Goal: Transaction & Acquisition: Purchase product/service

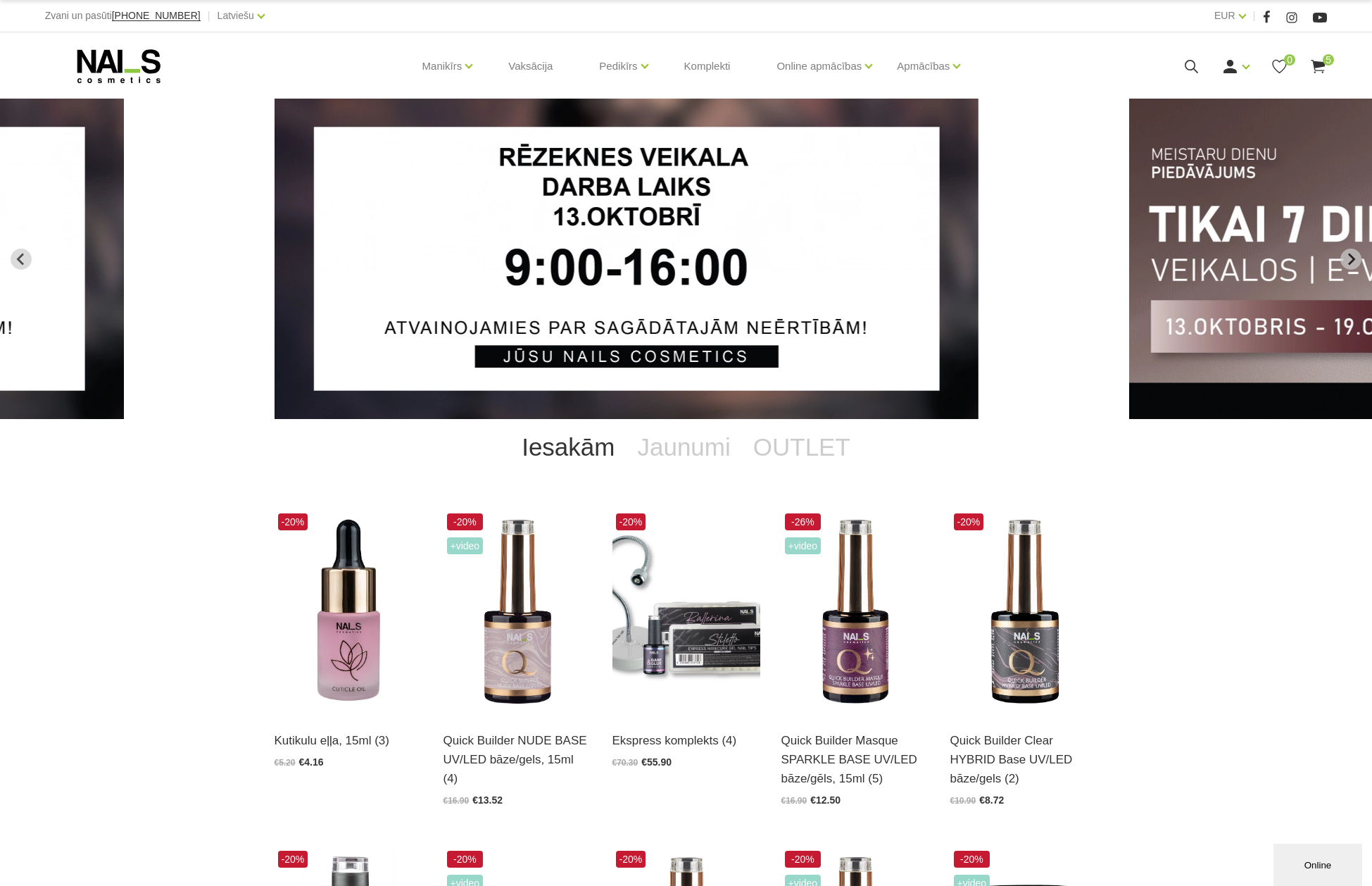
click at [1322, 65] on use at bounding box center [1318, 67] width 14 height 14
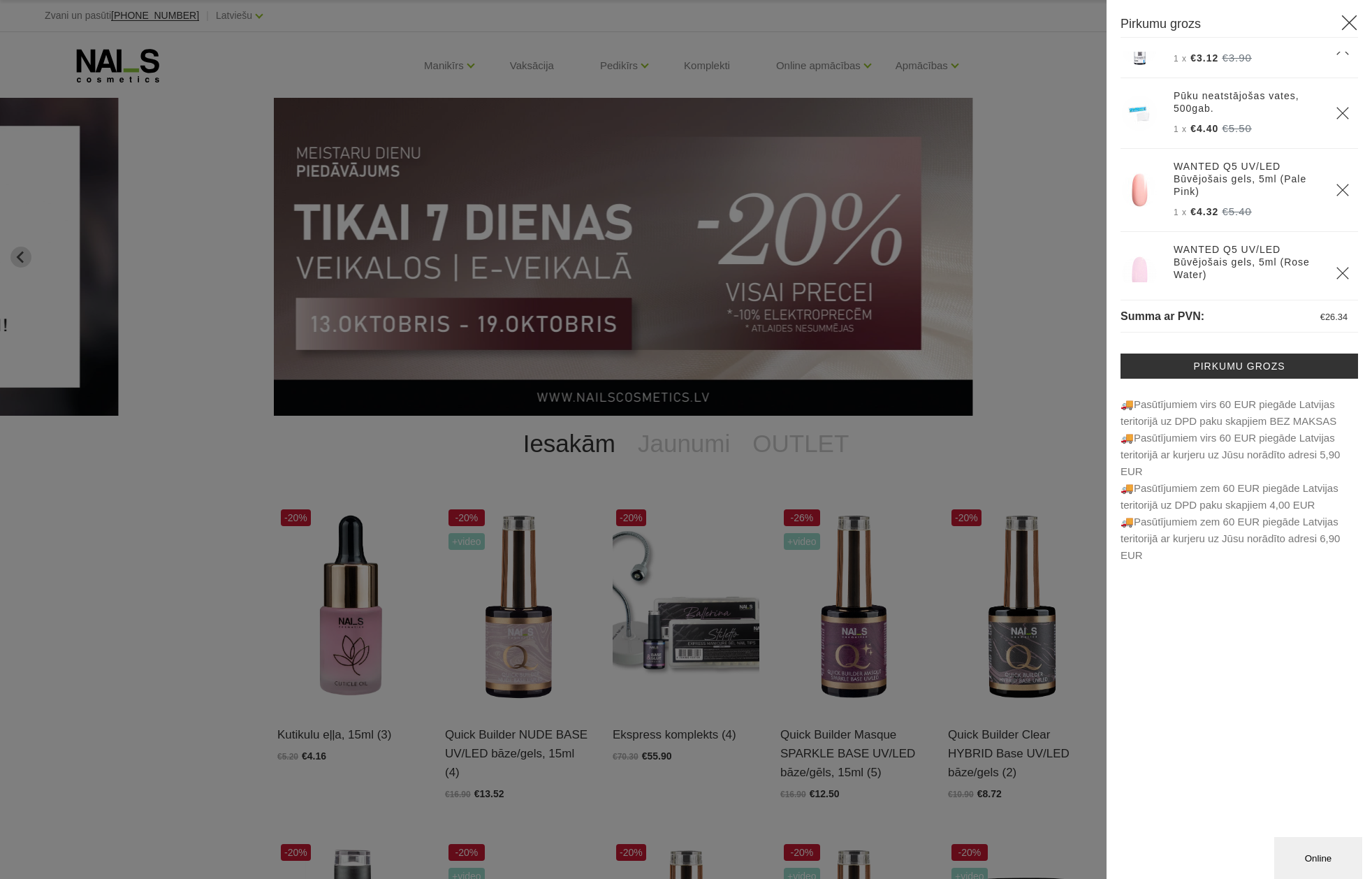
scroll to position [135, 0]
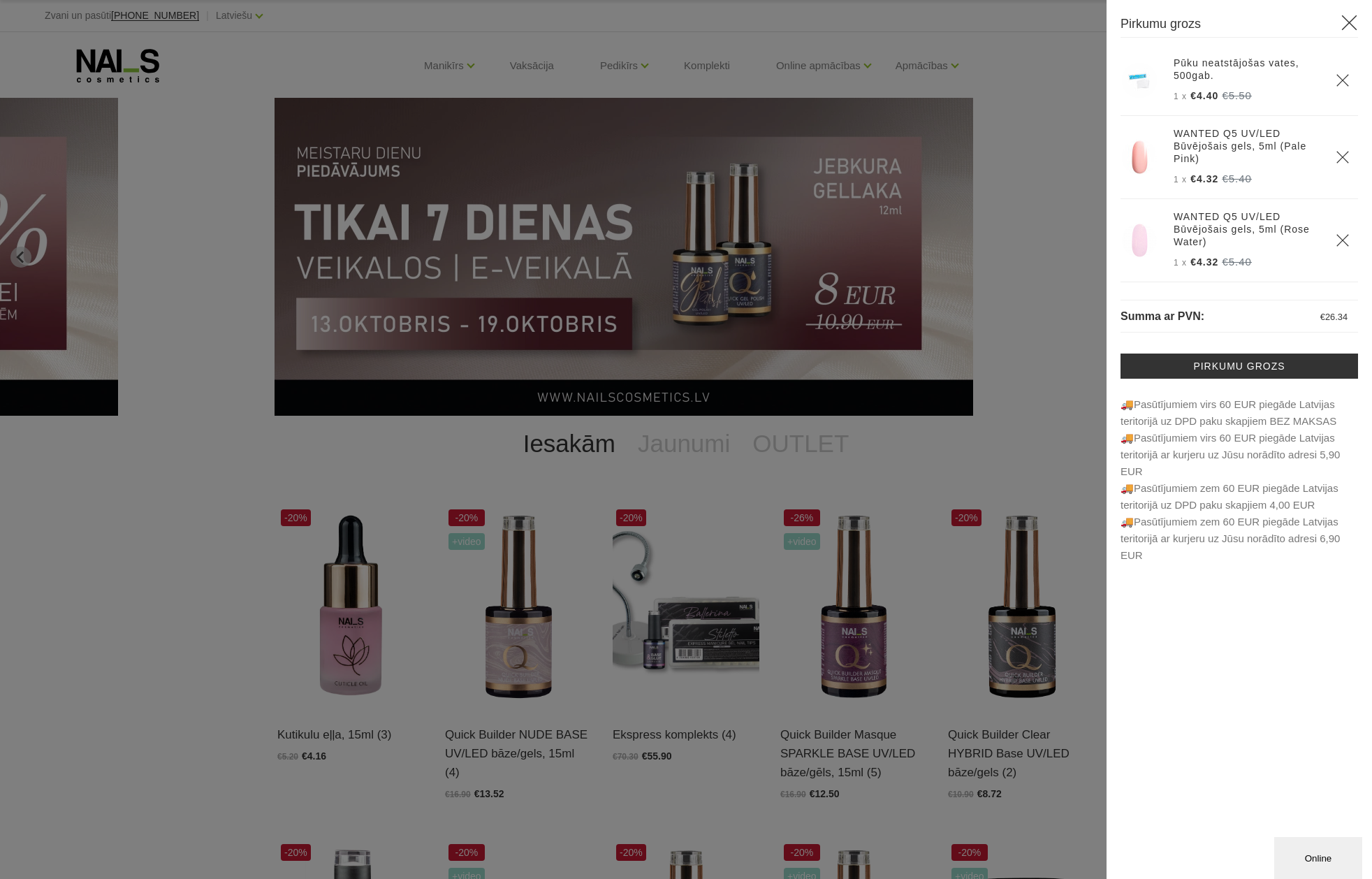
click at [1336, 238] on icon "Delete" at bounding box center [1343, 240] width 14 height 14
click at [1336, 237] on icon "Delete" at bounding box center [1343, 240] width 14 height 14
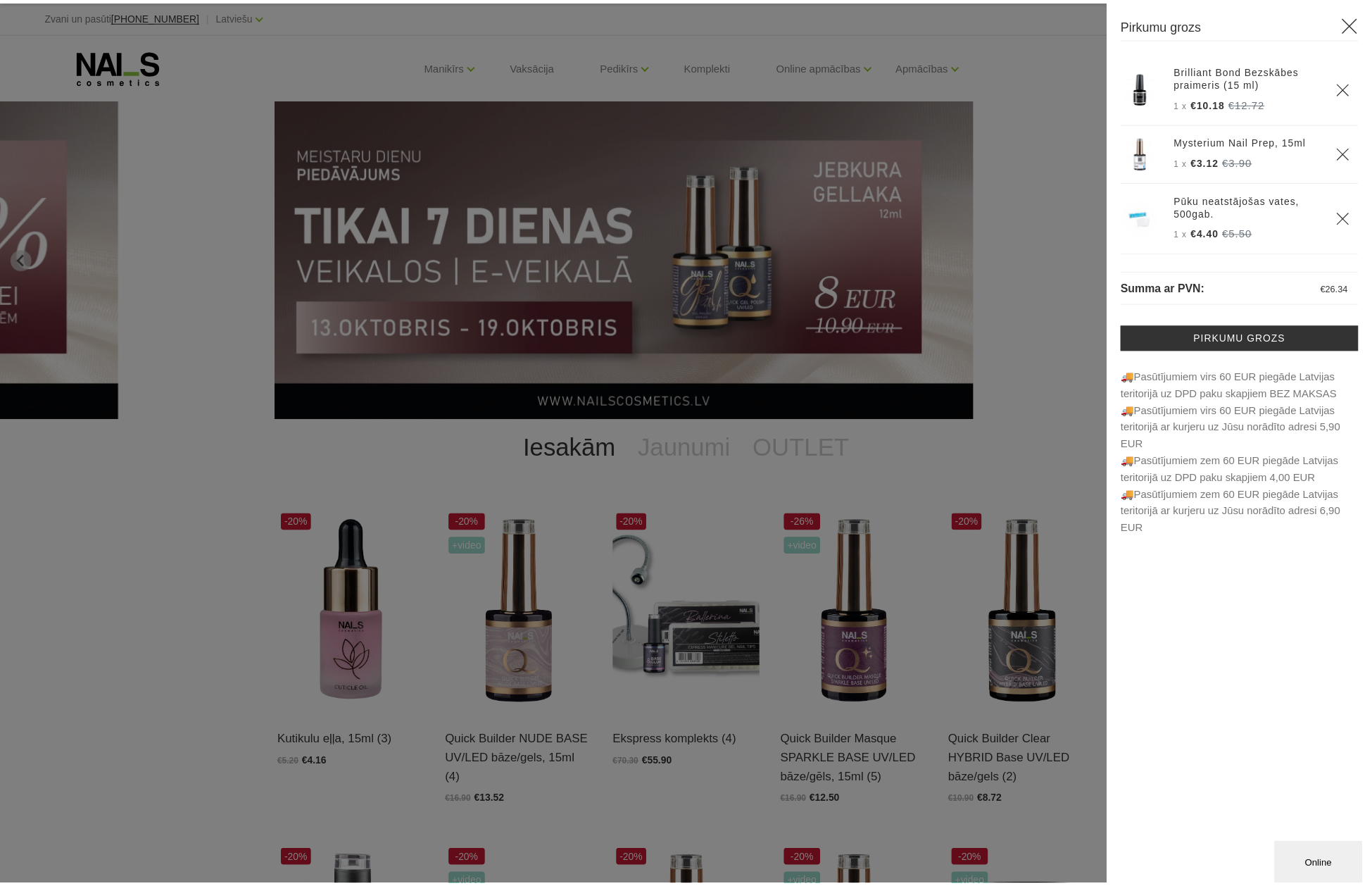
scroll to position [0, 0]
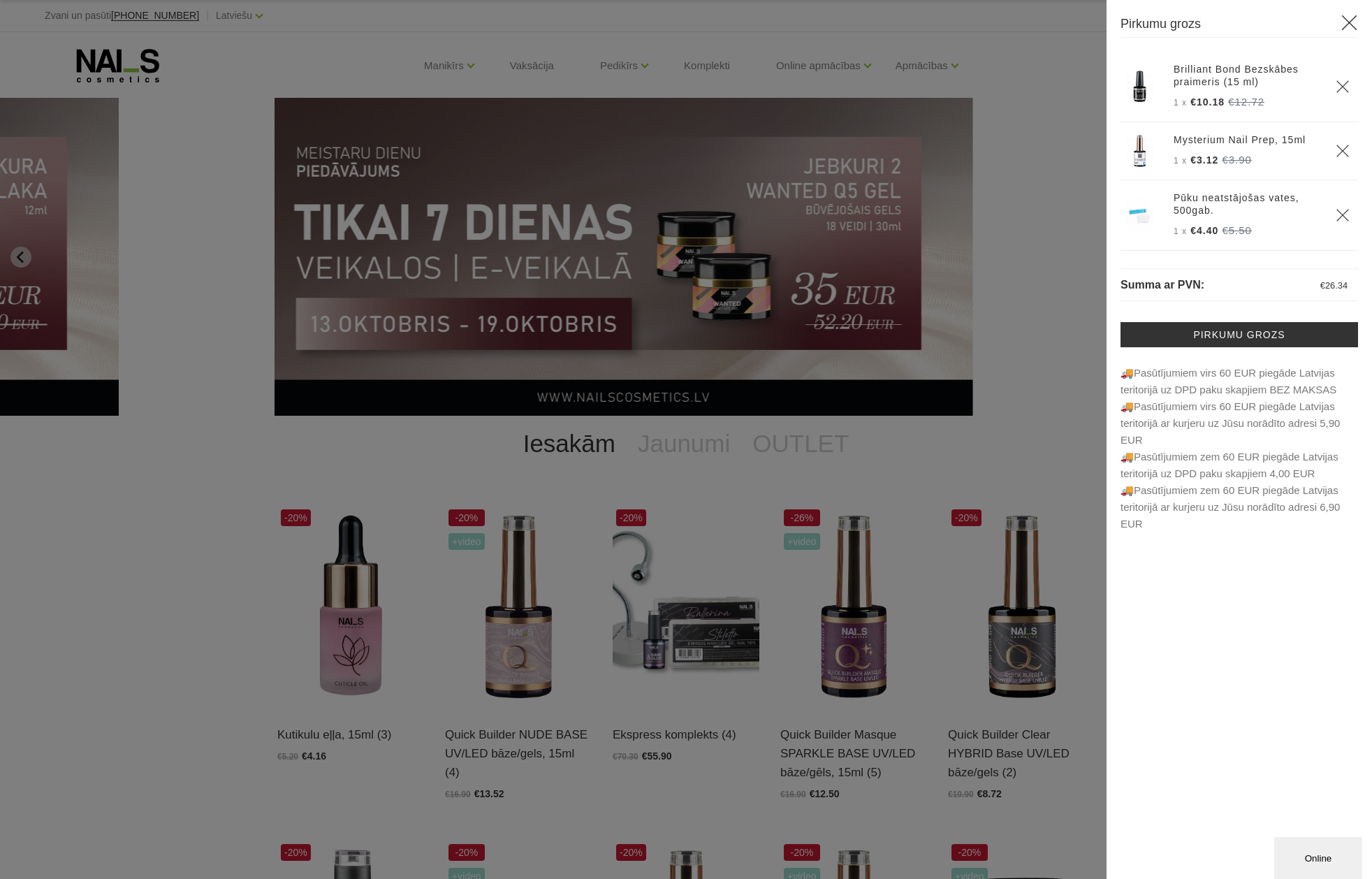
click at [348, 636] on div at bounding box center [686, 439] width 1372 height 879
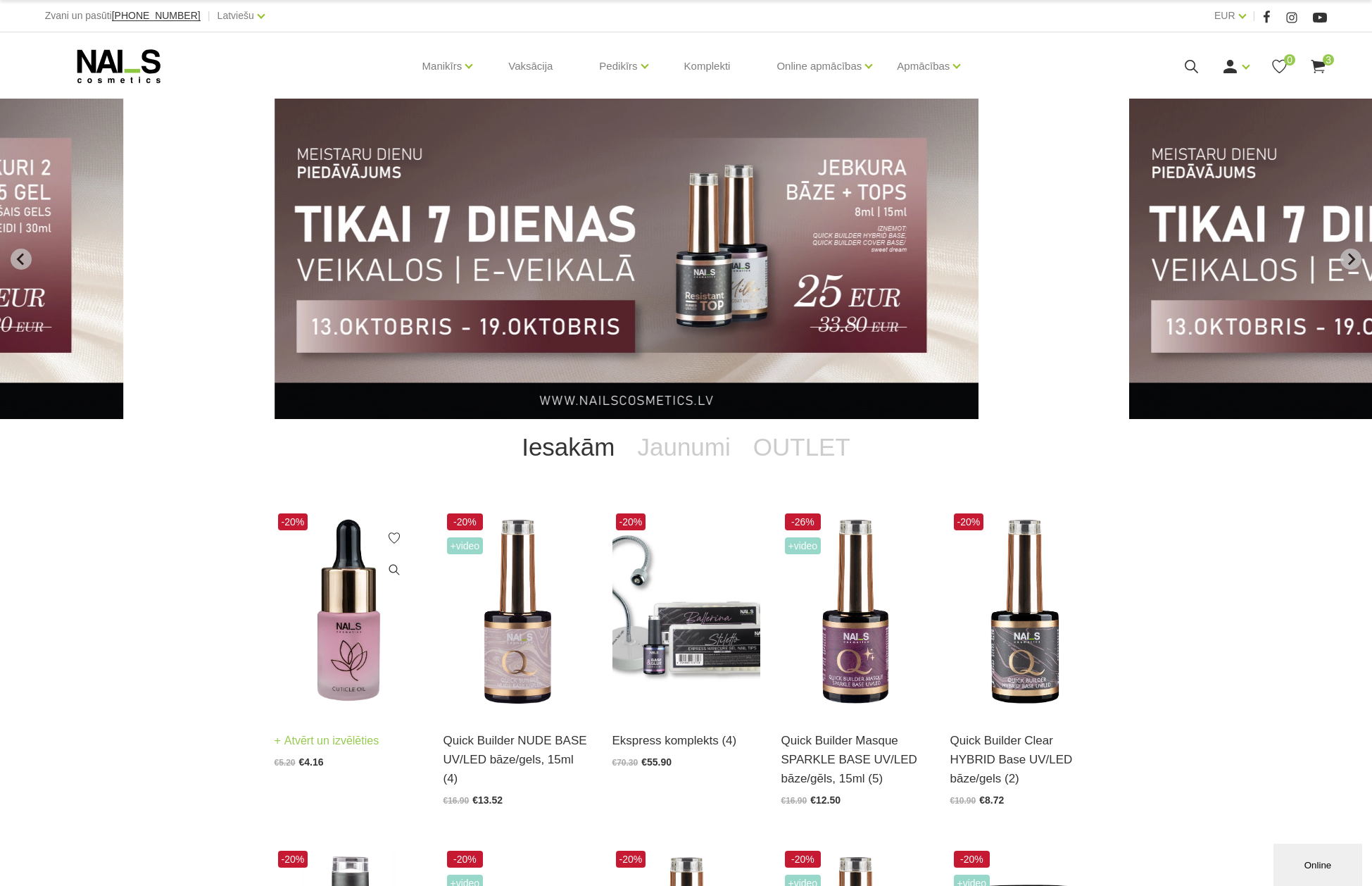
click at [327, 738] on link "Atvērt un izvēlēties" at bounding box center [327, 741] width 105 height 20
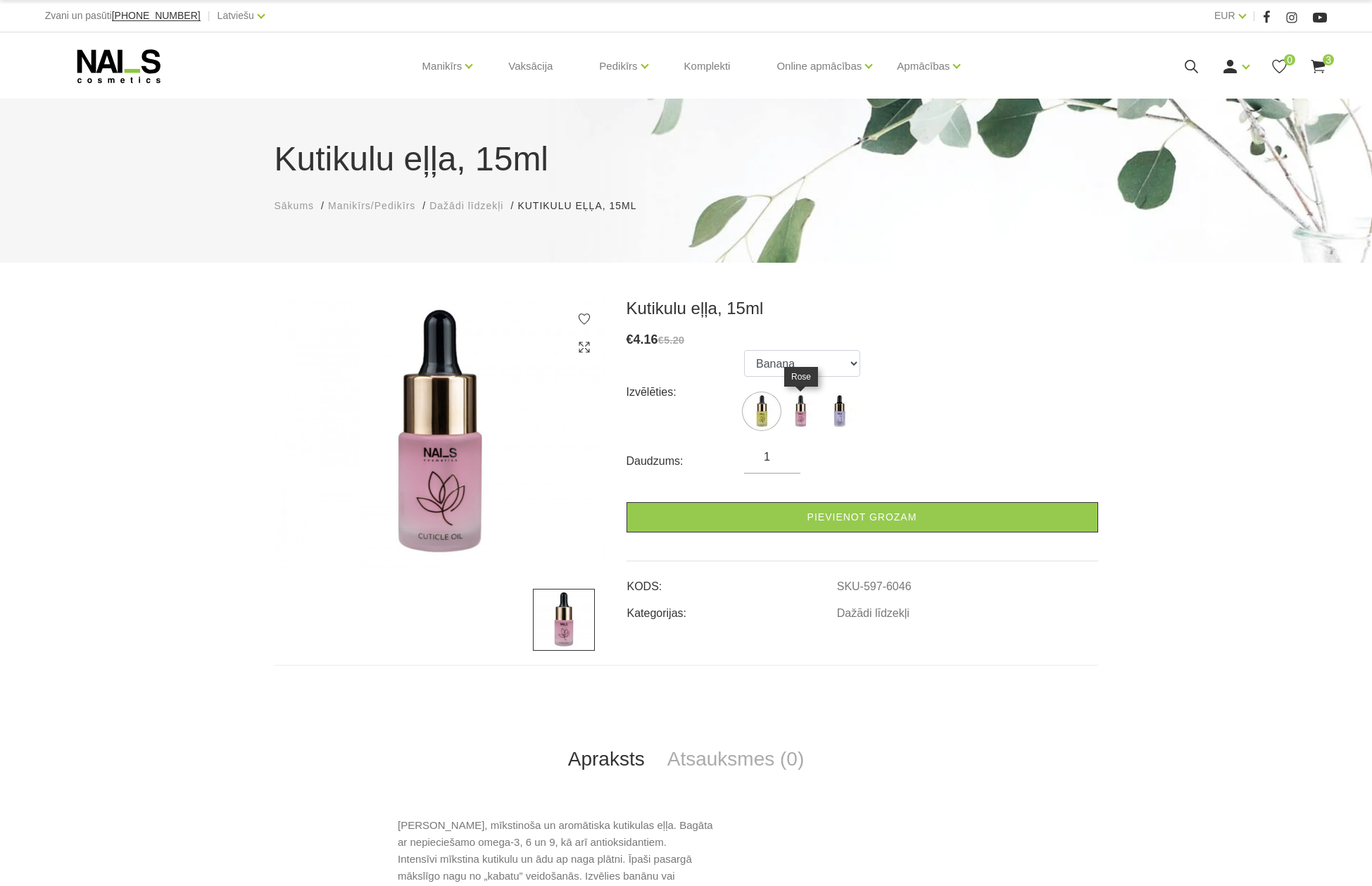
click at [798, 406] on img at bounding box center [800, 411] width 36 height 36
select select "6047"
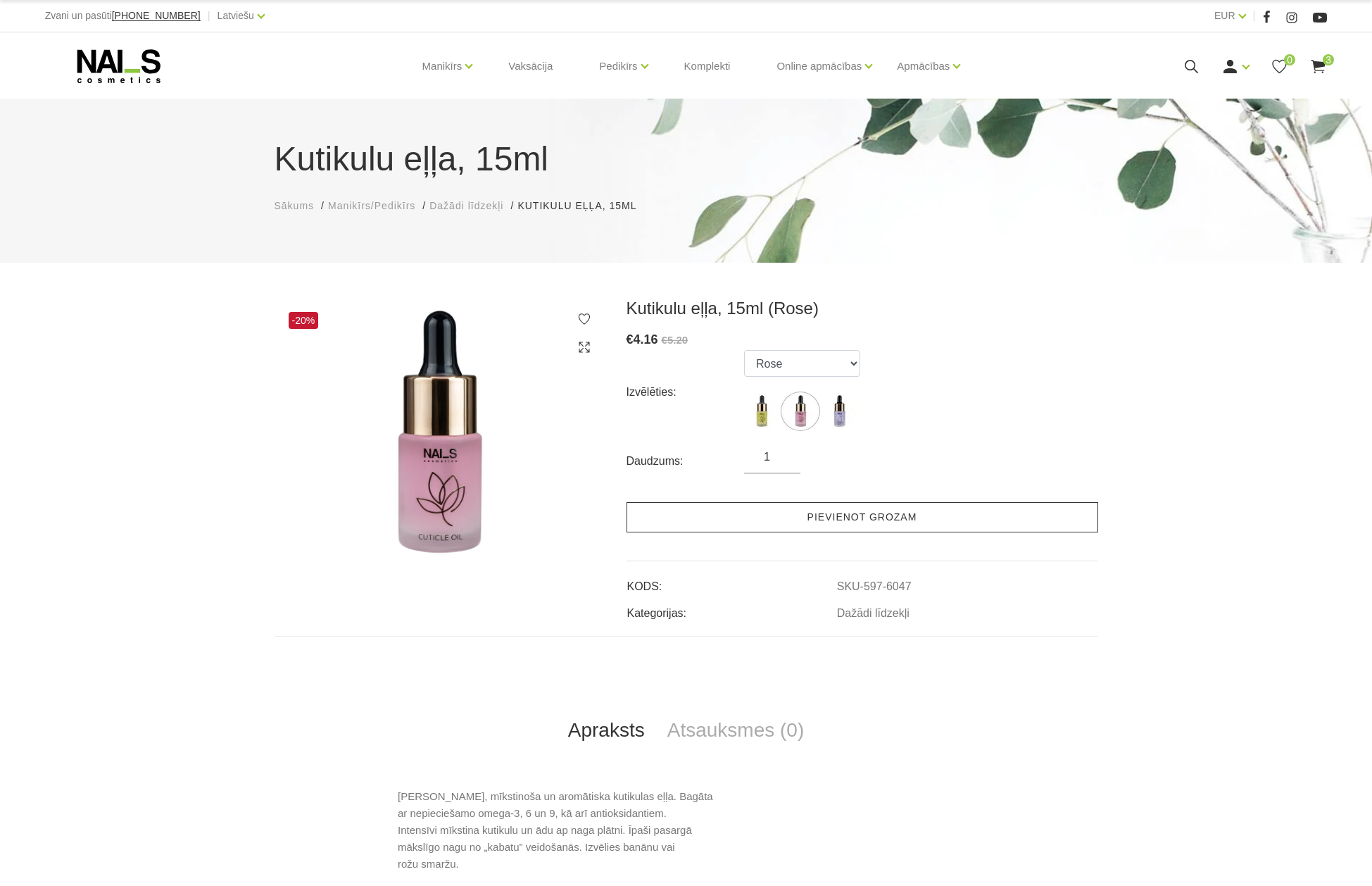
click at [828, 518] on link "Pievienot grozam" at bounding box center [862, 518] width 472 height 30
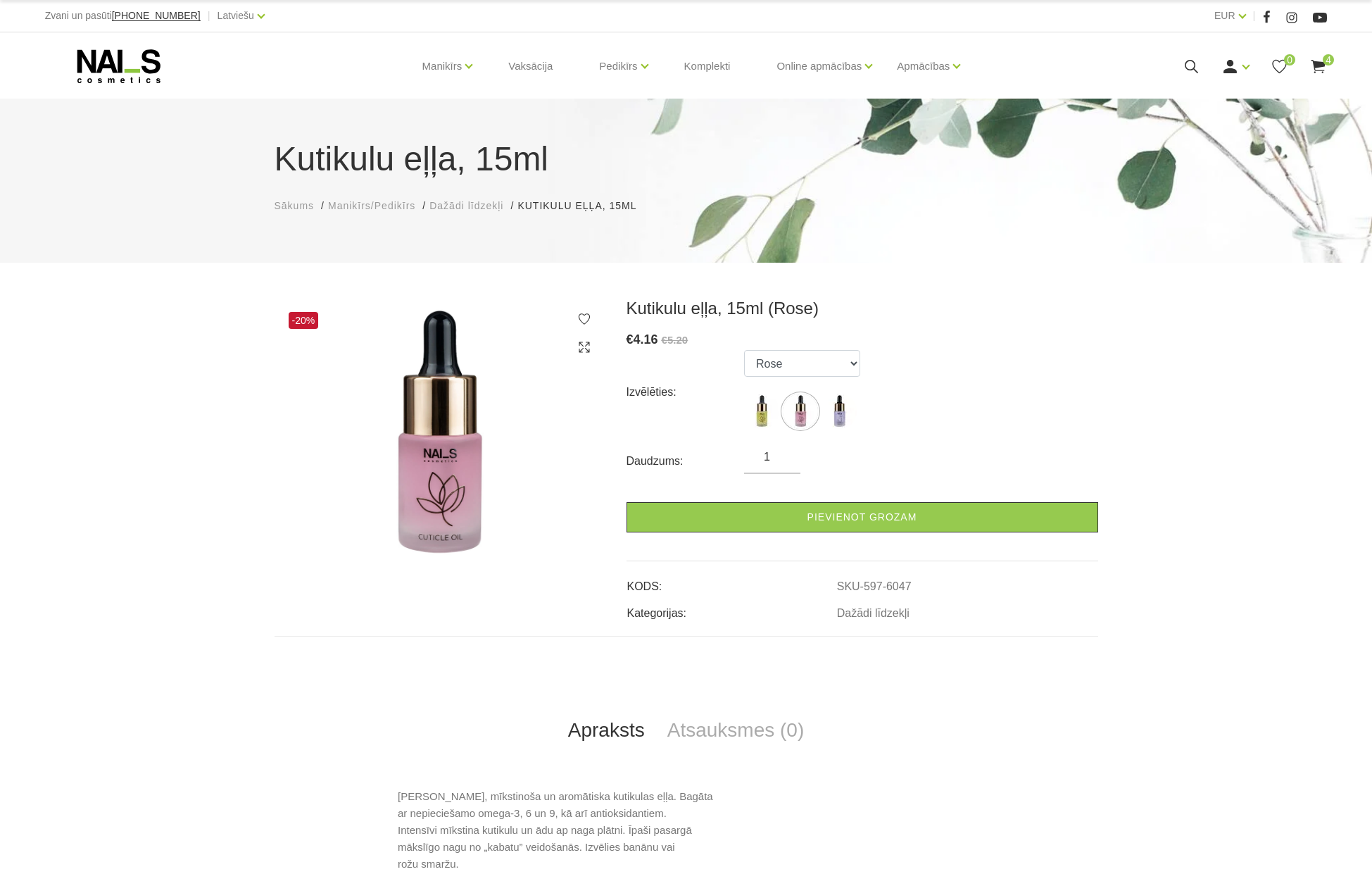
click at [1320, 59] on icon at bounding box center [1318, 66] width 17 height 17
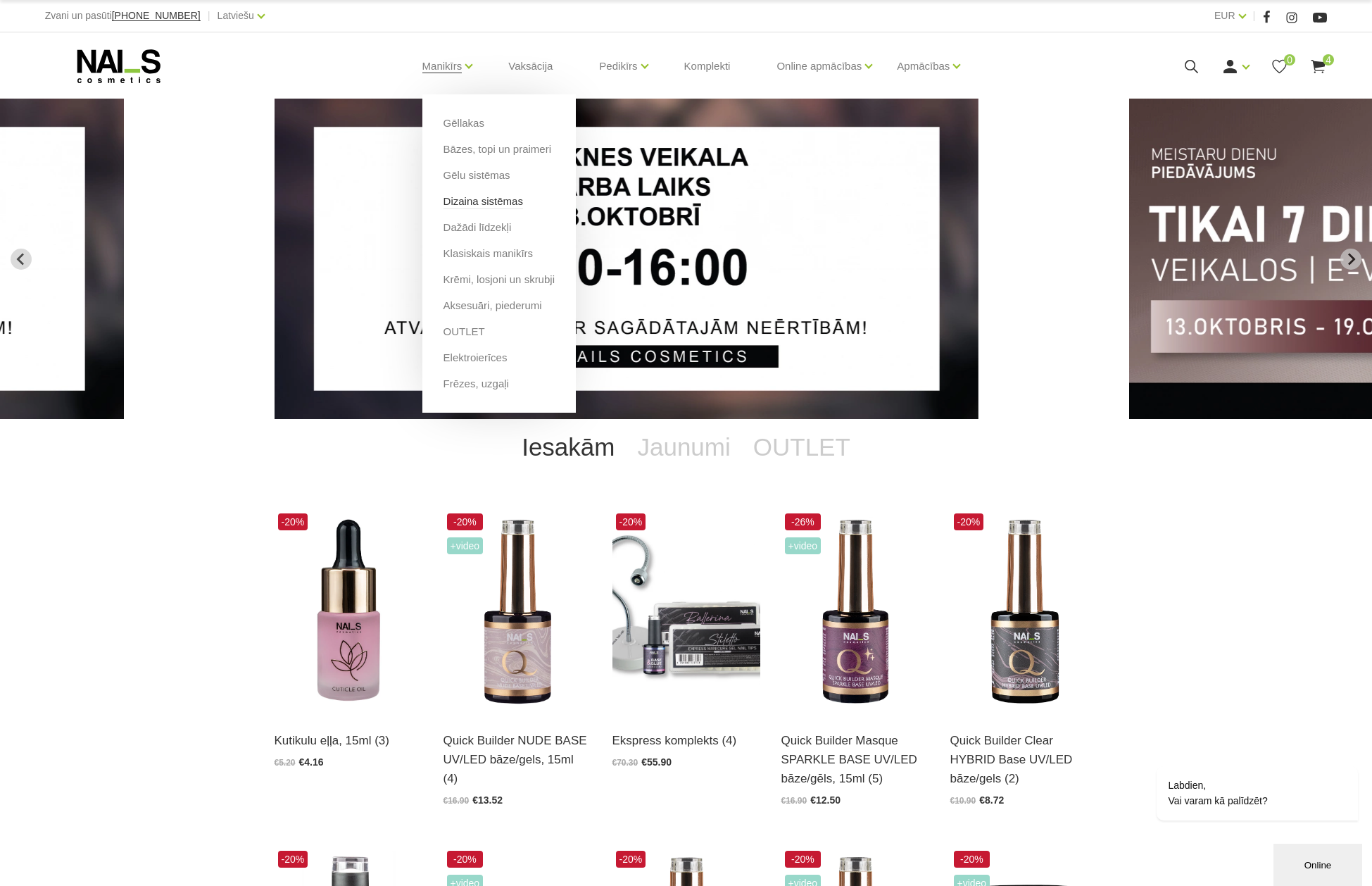
click at [476, 196] on link "Dizaina sistēmas" at bounding box center [483, 201] width 79 height 15
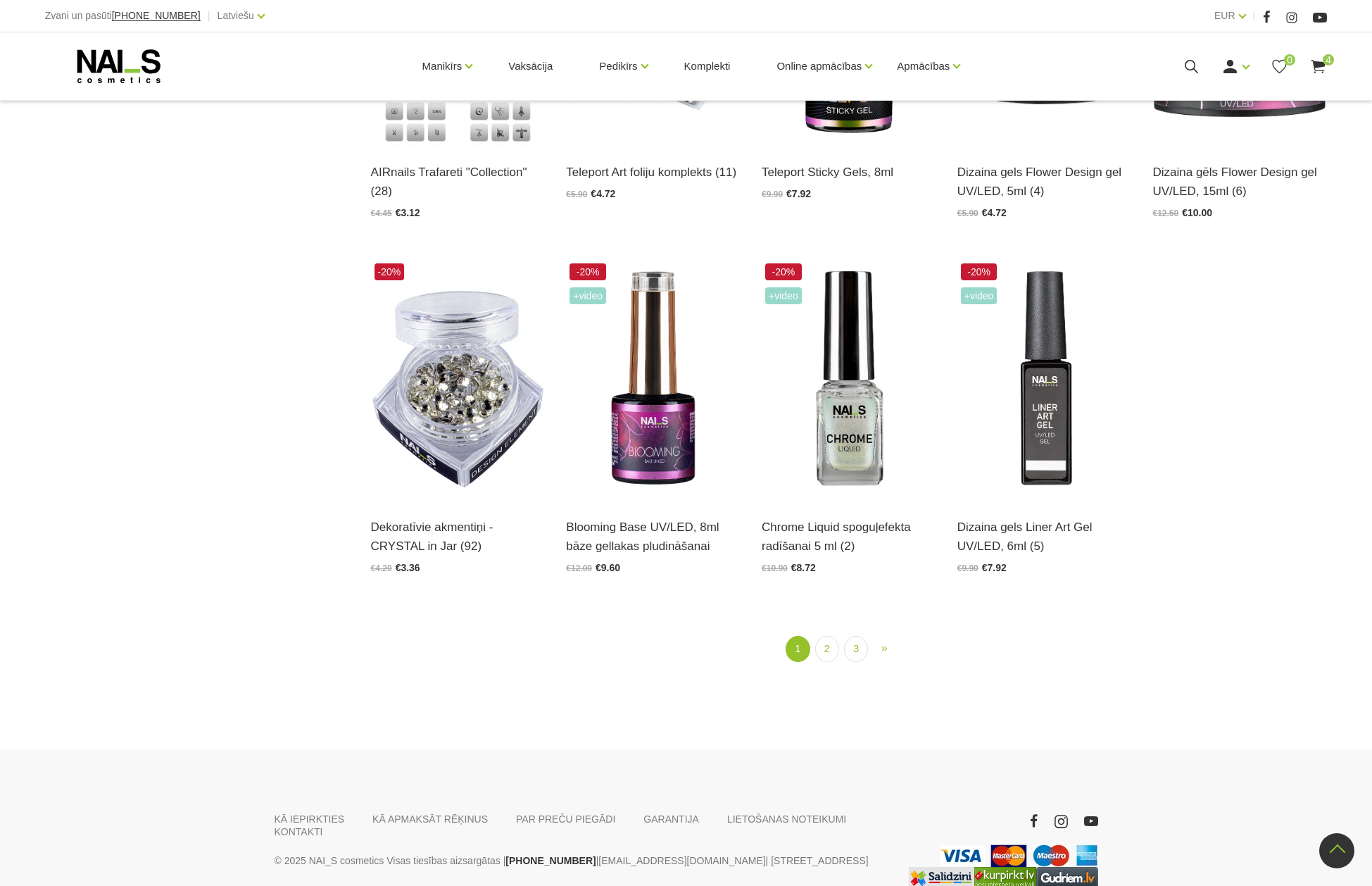
scroll to position [1620, 0]
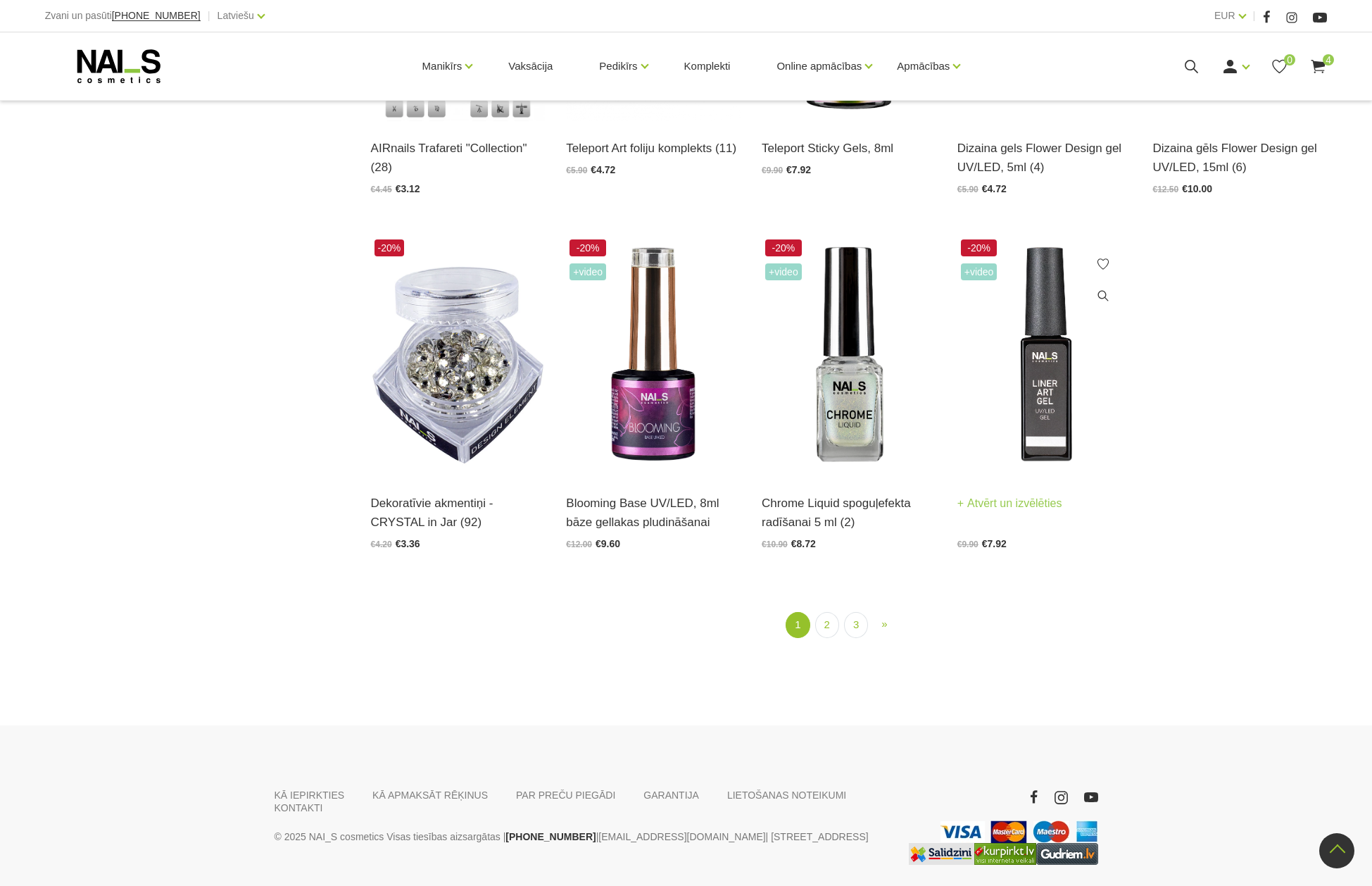
click at [1041, 443] on img at bounding box center [1045, 356] width 175 height 240
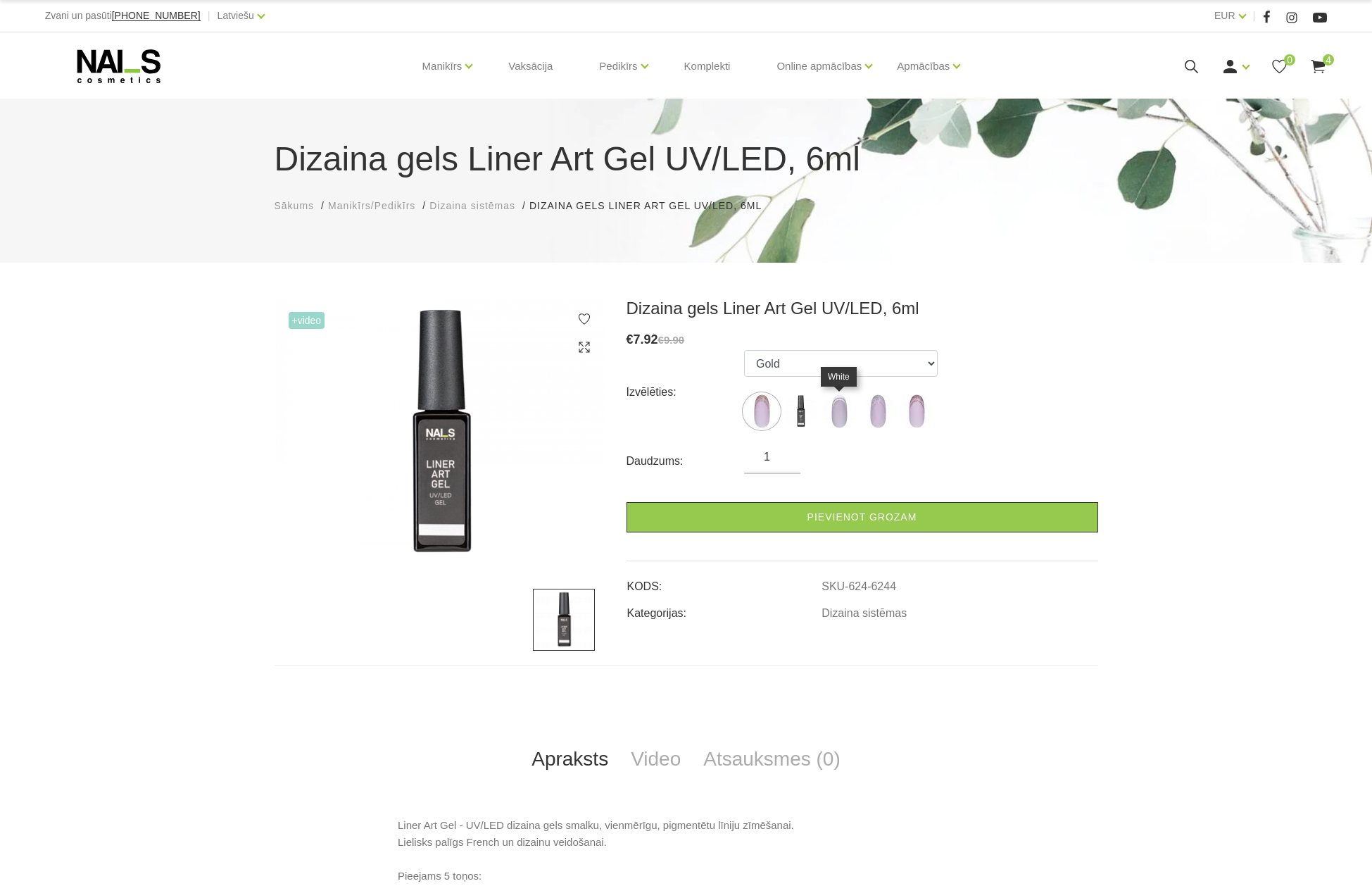
click at [837, 417] on img at bounding box center [839, 411] width 36 height 36
select select "6246"
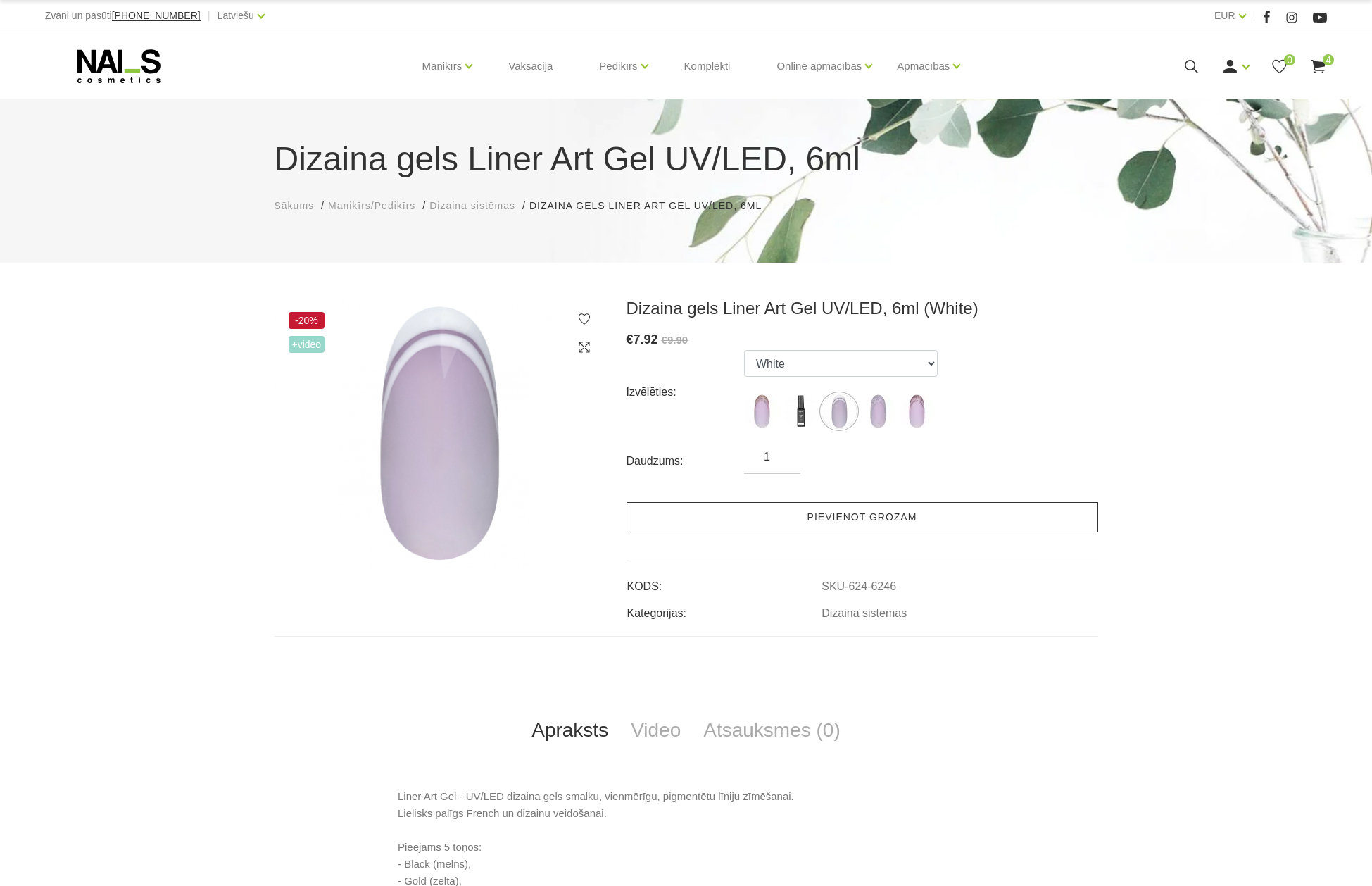
click at [860, 511] on link "Pievienot grozam" at bounding box center [862, 518] width 472 height 30
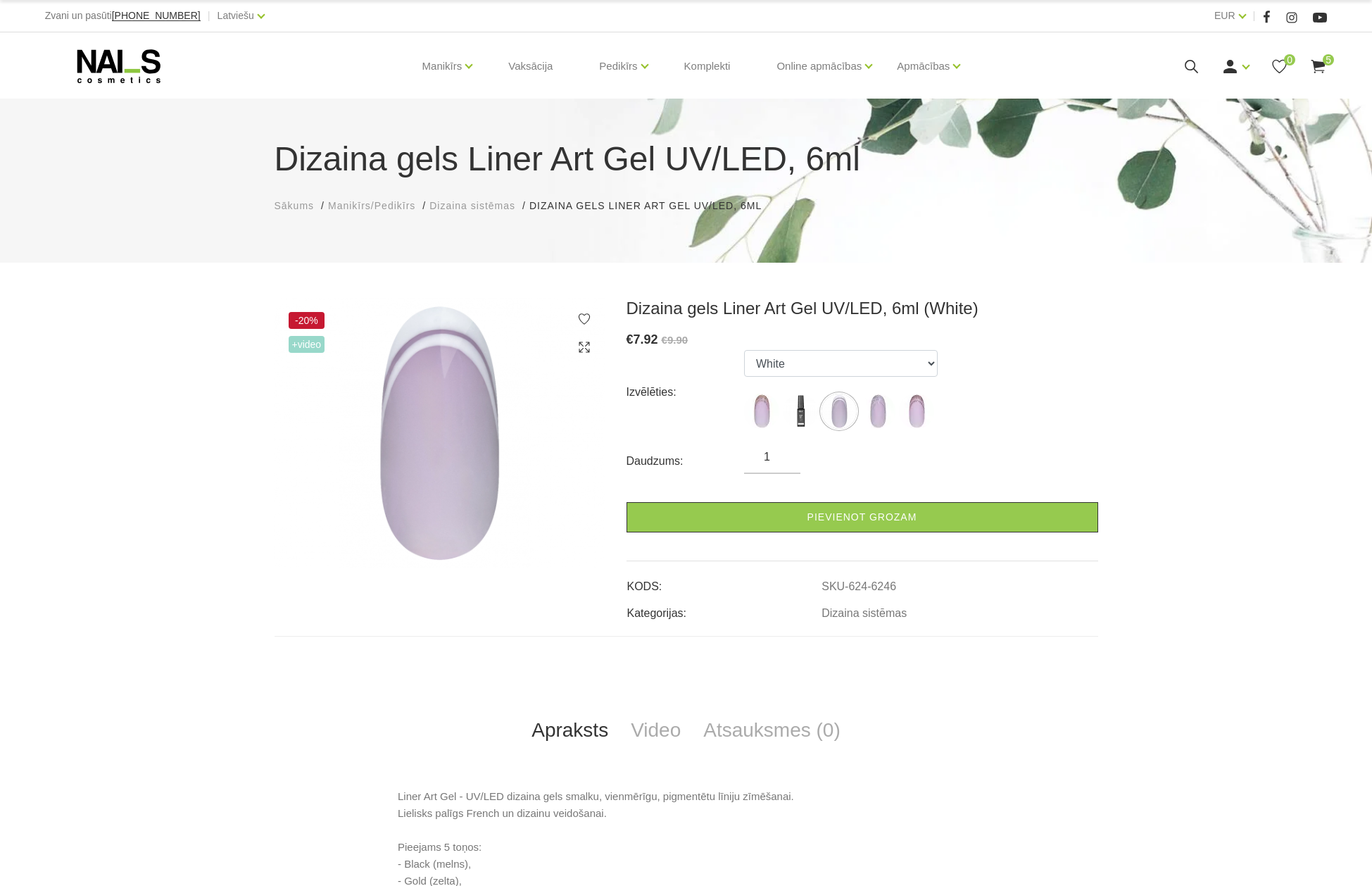
click at [1321, 59] on icon at bounding box center [1318, 66] width 17 height 17
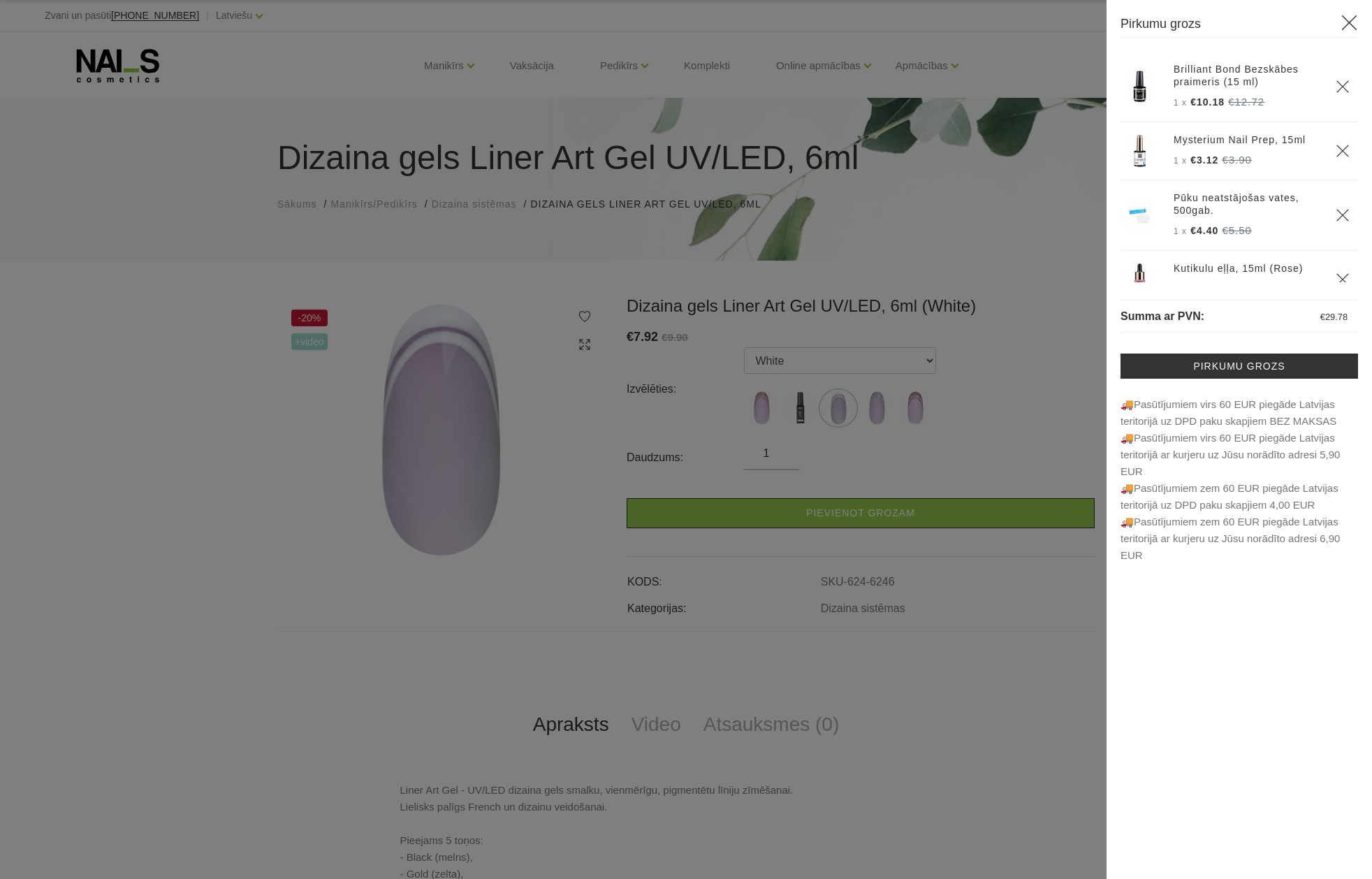
click at [1348, 23] on icon at bounding box center [1349, 23] width 17 height 17
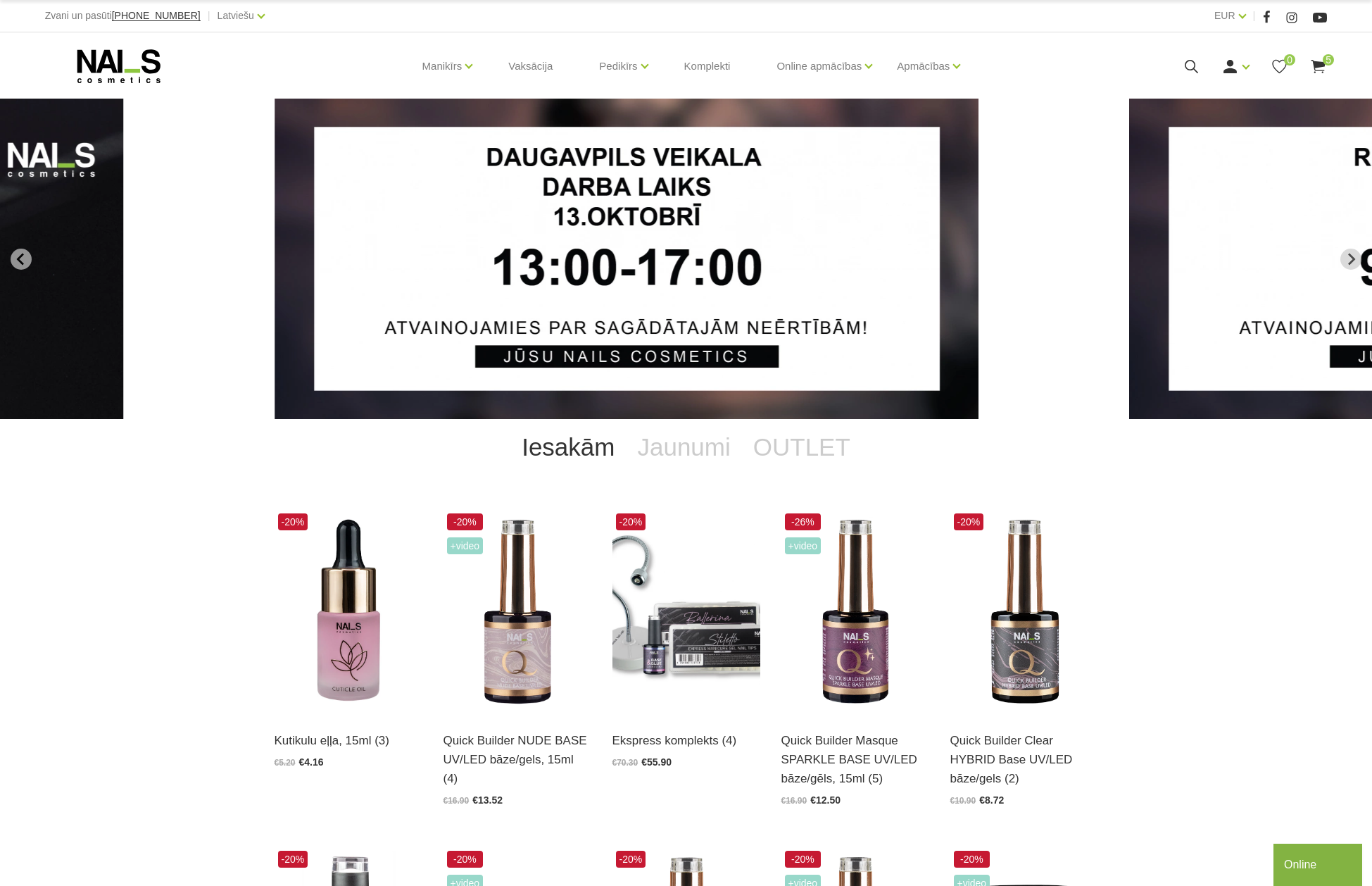
click at [1318, 61] on use at bounding box center [1318, 67] width 14 height 14
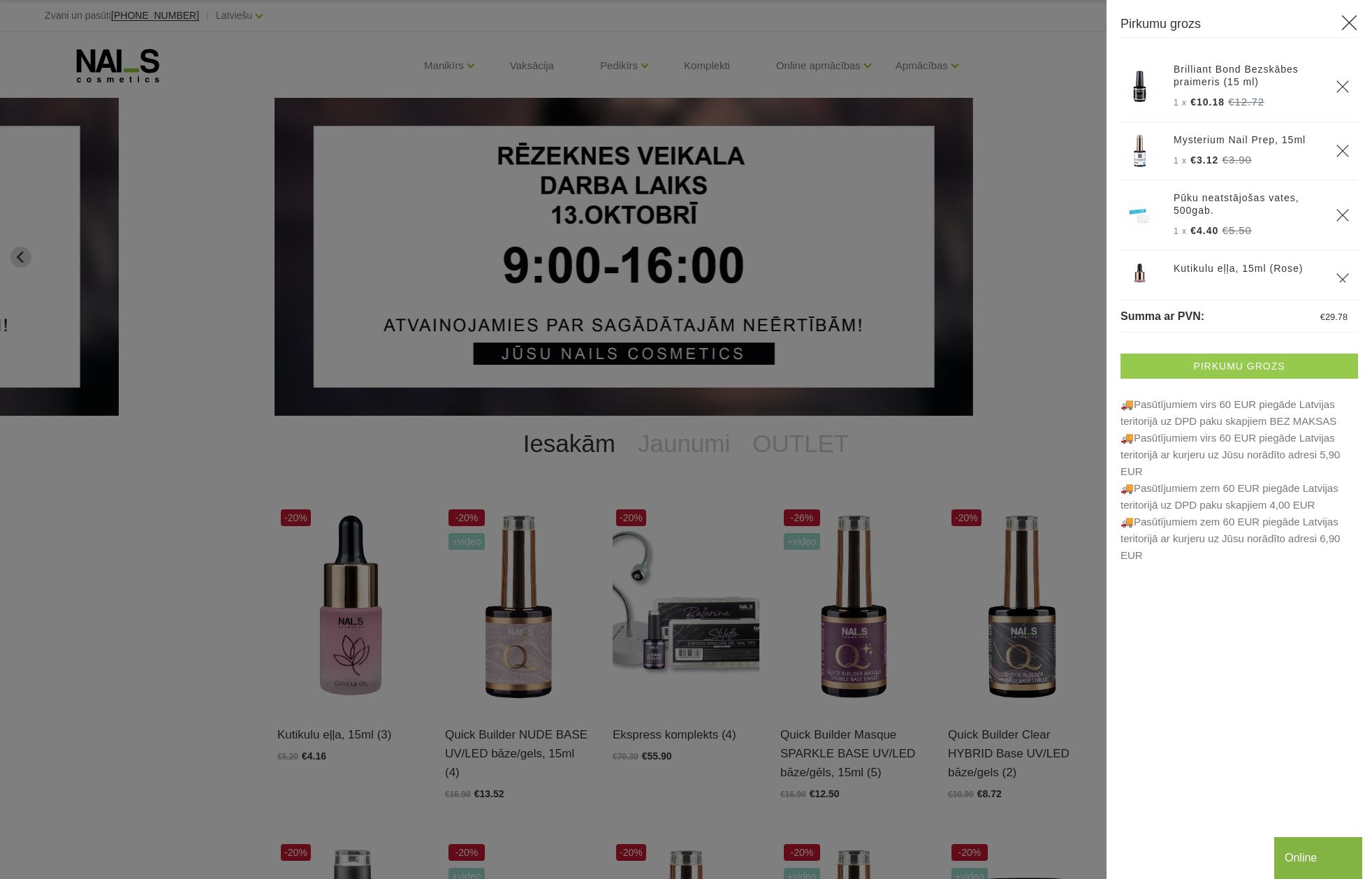
click at [1252, 360] on link "Pirkumu grozs" at bounding box center [1239, 366] width 237 height 26
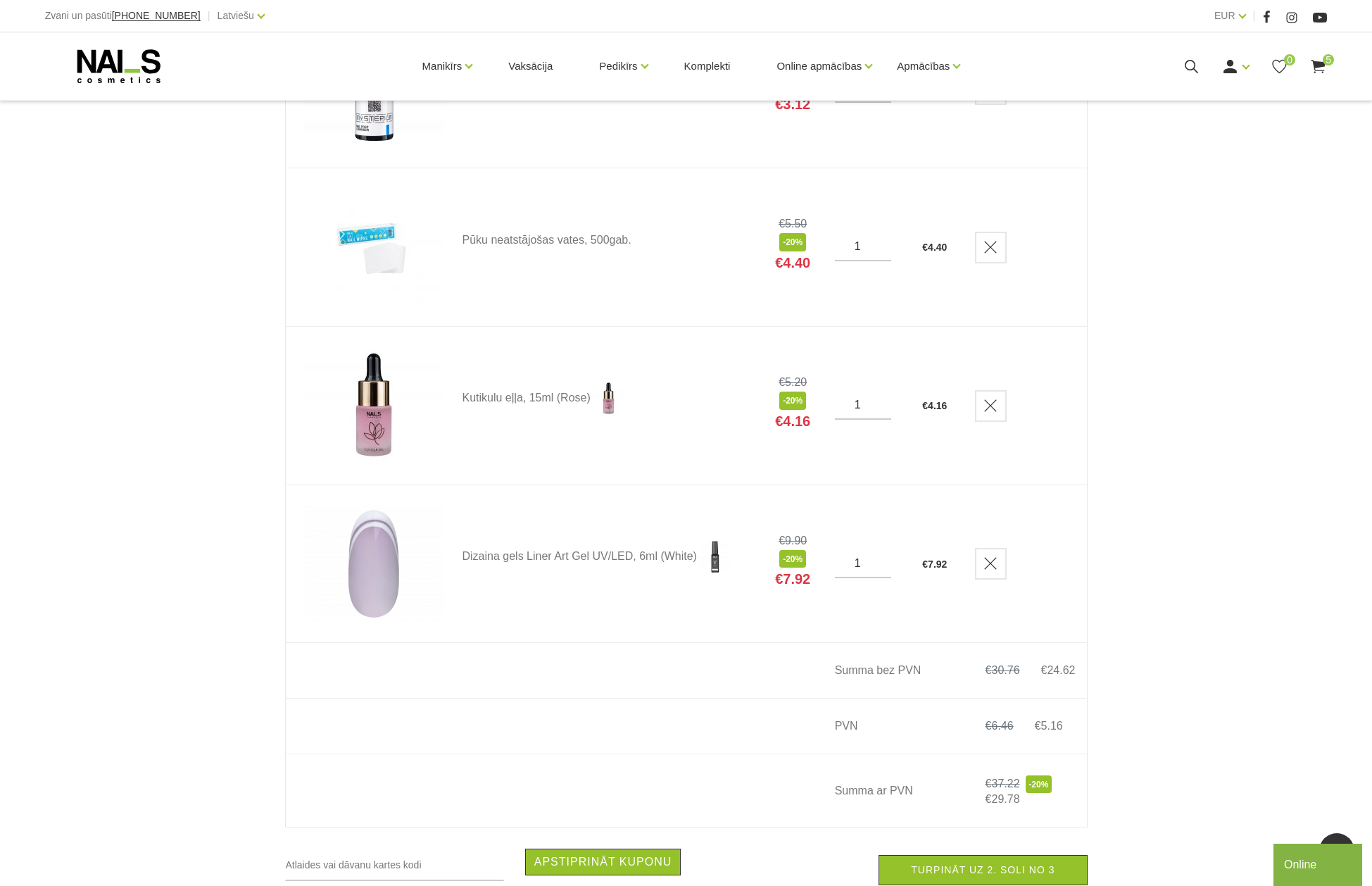
scroll to position [634, 0]
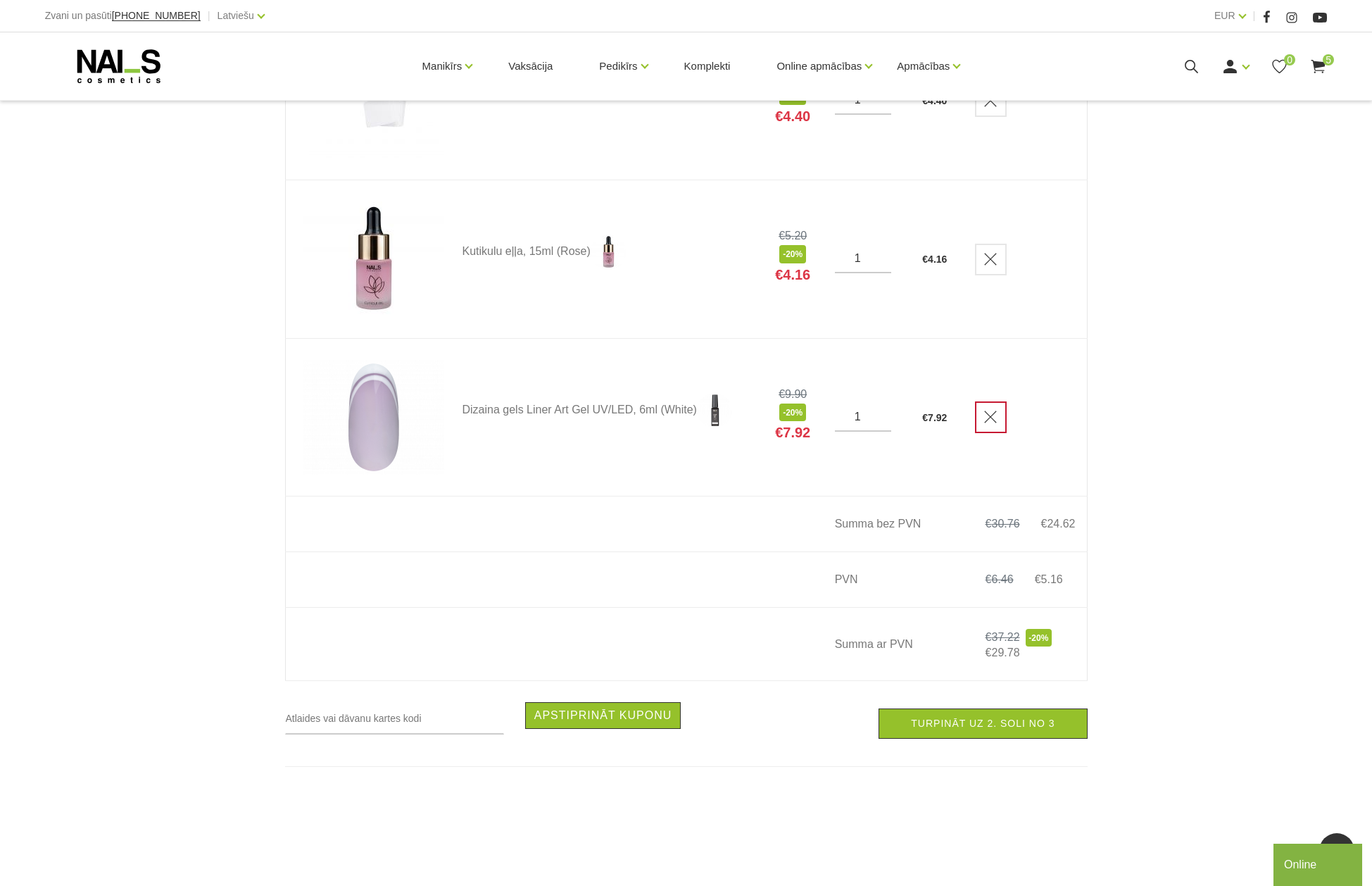
click at [997, 418] on icon "Delete" at bounding box center [990, 417] width 14 height 14
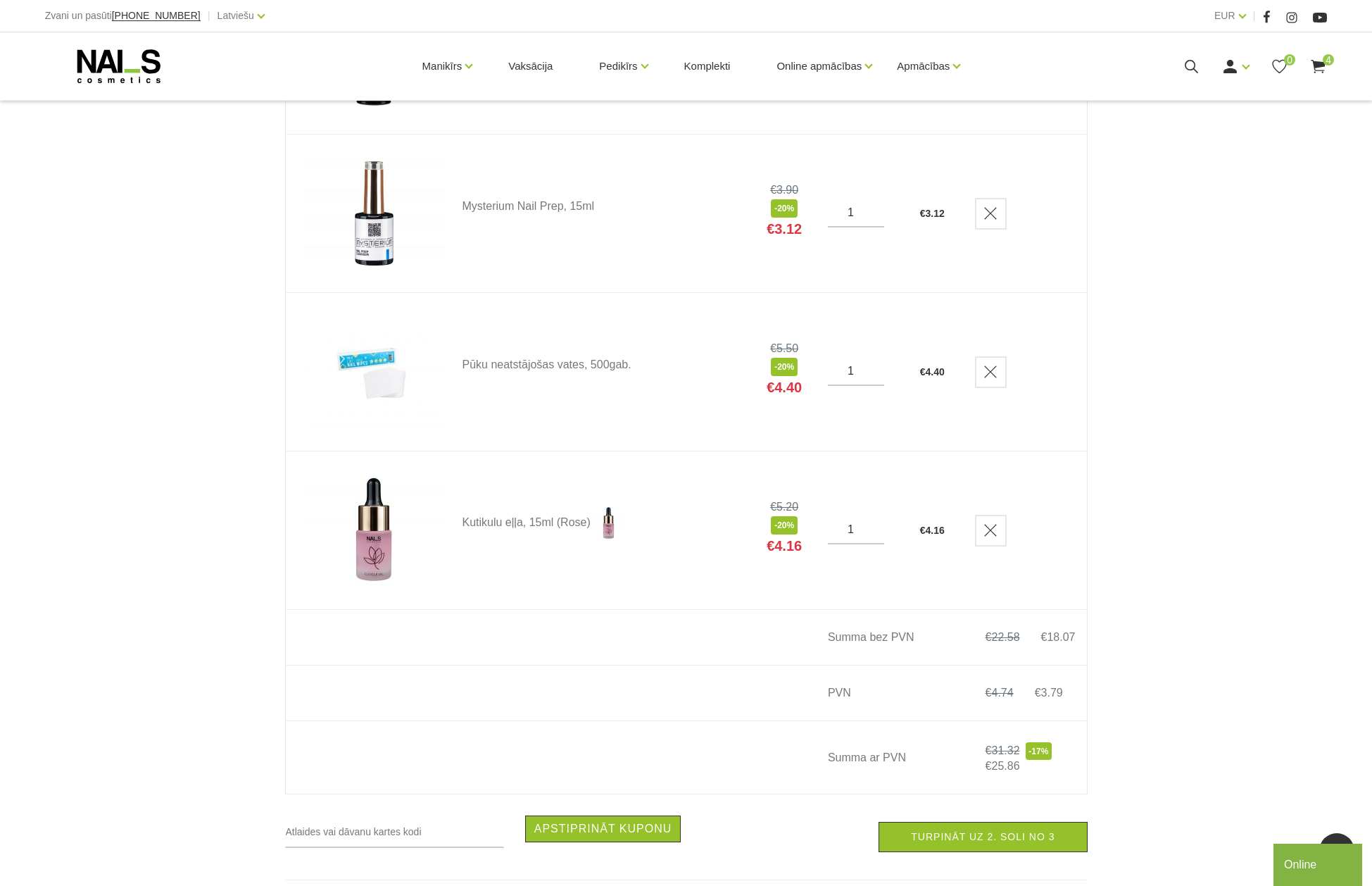
scroll to position [493, 0]
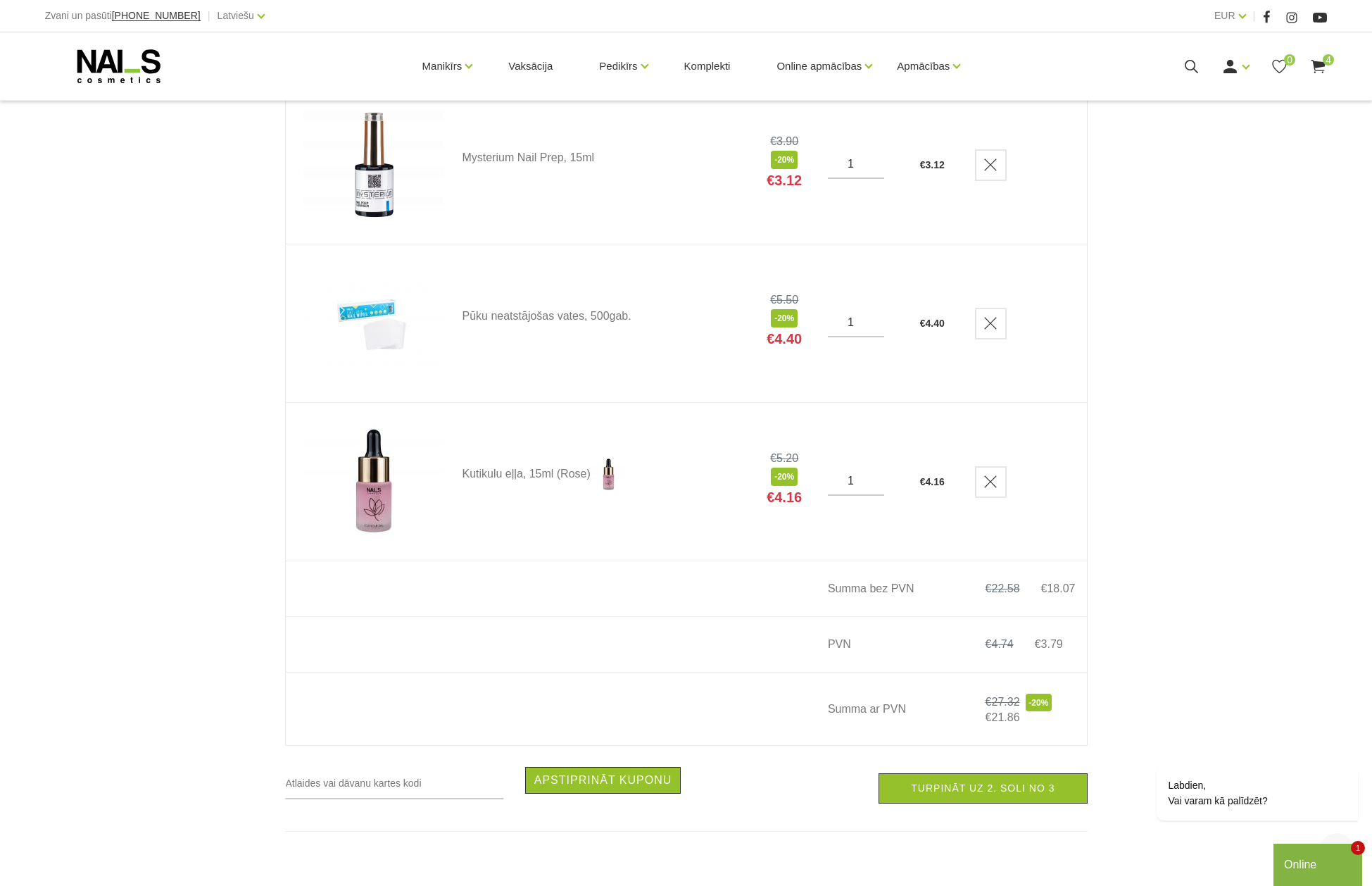
scroll to position [493, 0]
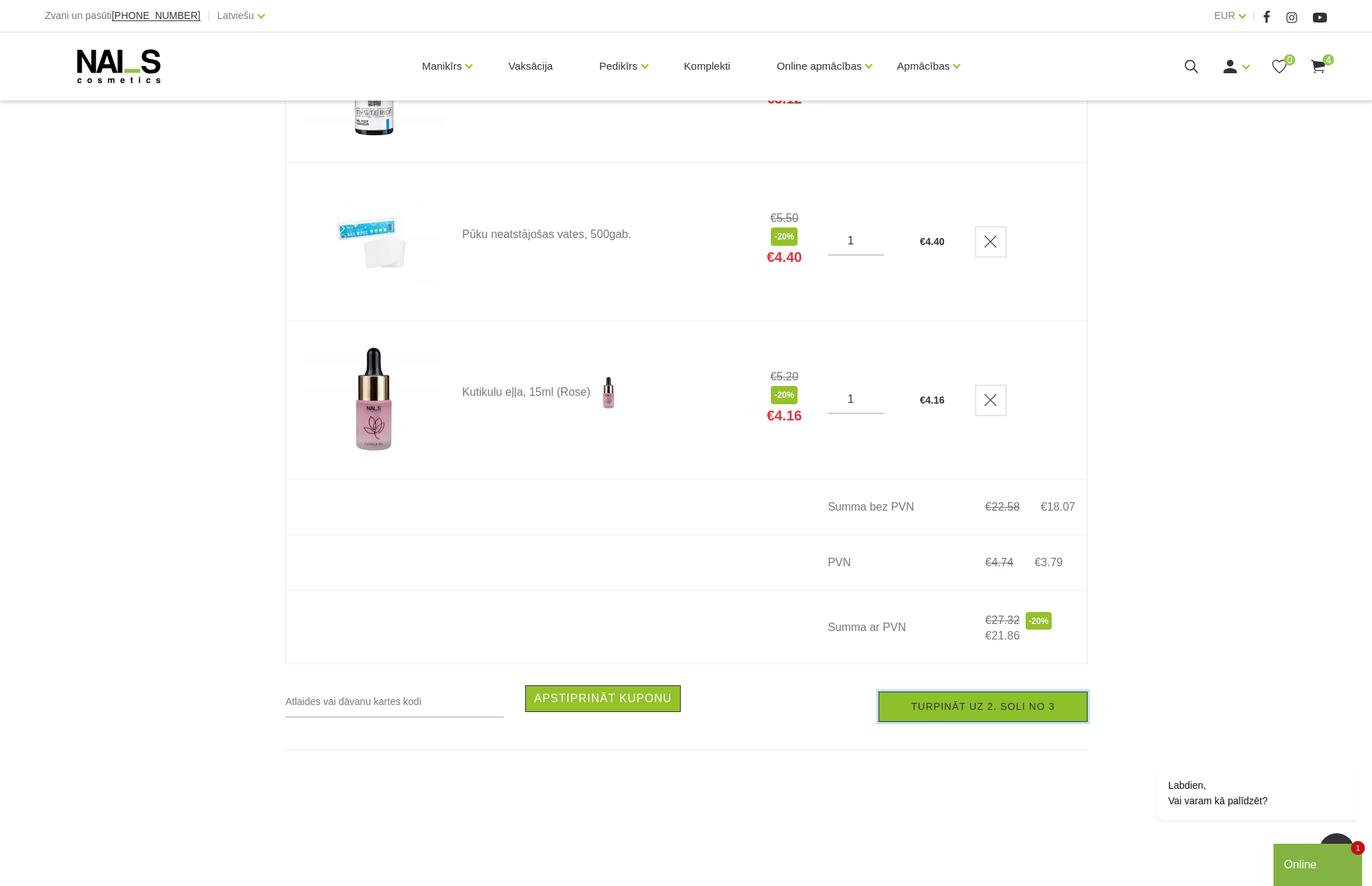
click at [956, 711] on link "Turpināt uz 2. soli no 3" at bounding box center [982, 707] width 208 height 30
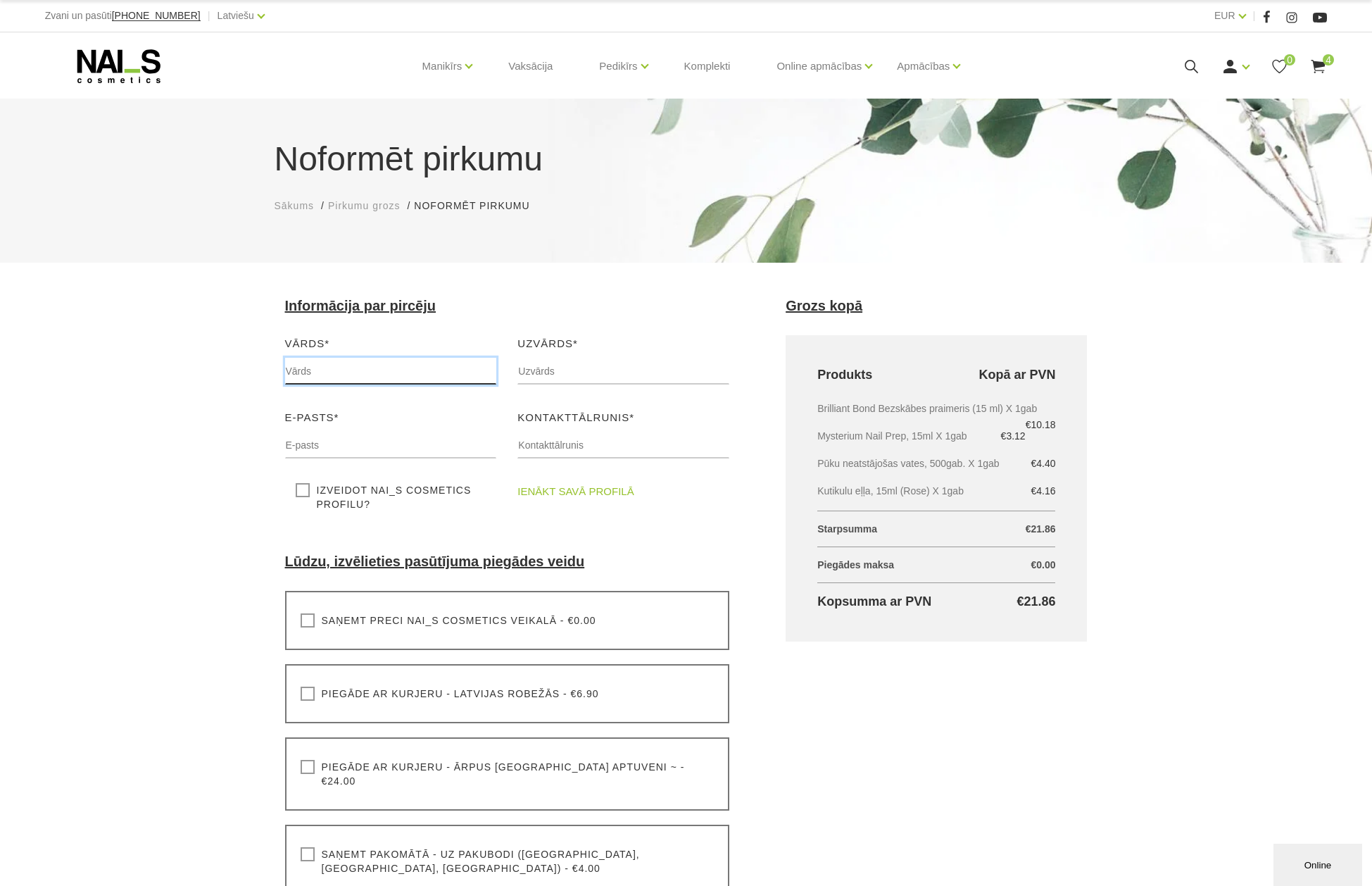
click at [362, 371] on input "text" at bounding box center [391, 371] width 212 height 26
type input "[PERSON_NAME]"
type input "[EMAIL_ADDRESS][DOMAIN_NAME]"
type input "25600118"
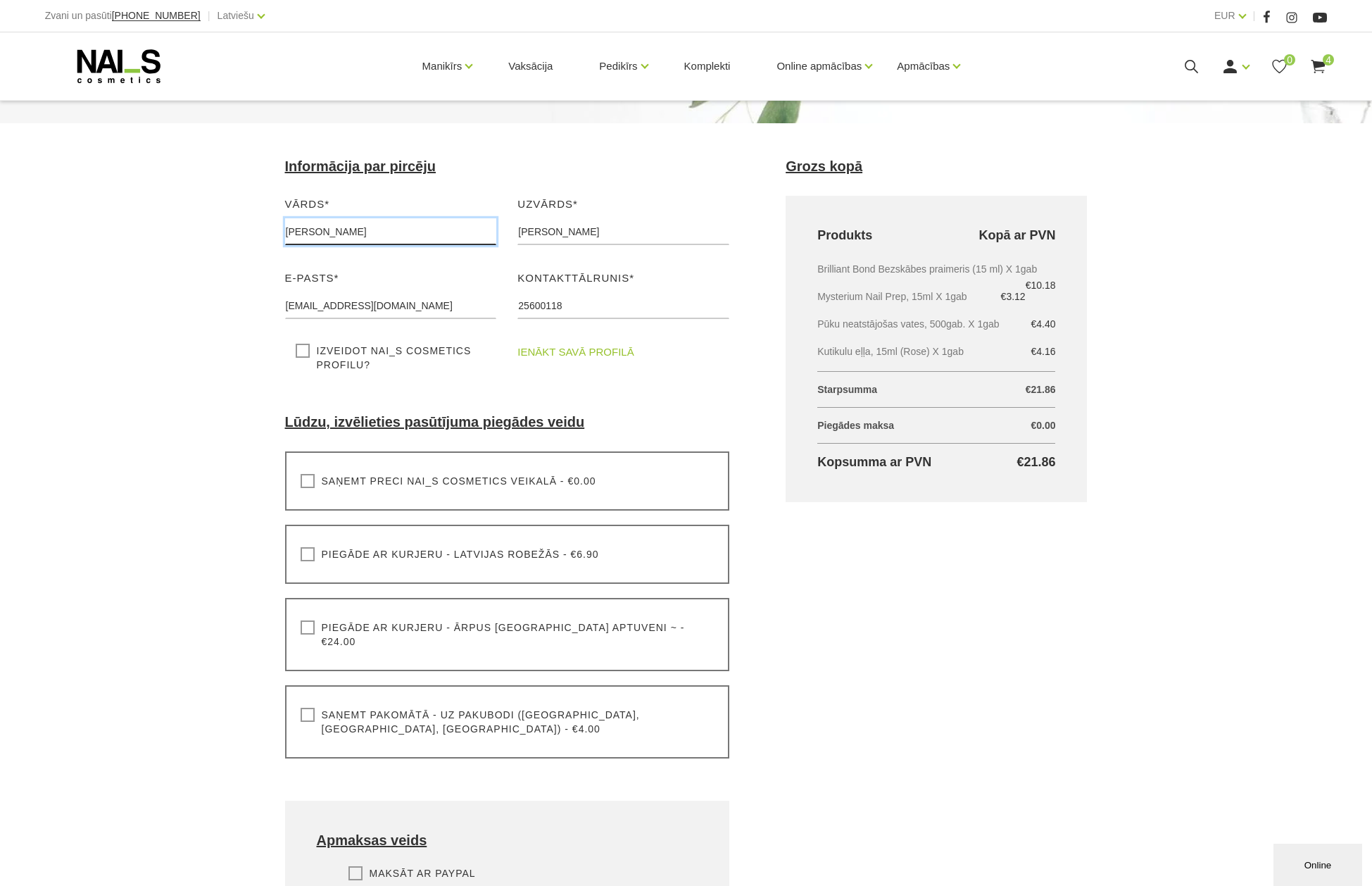
scroll to position [141, 0]
click at [305, 707] on label "Saņemt pakomātā - uz pakubodi (Latvija, Lietuva, Igaunija) - €4.00" at bounding box center [507, 720] width 414 height 28
click at [0, 0] on input "Saņemt pakomātā - uz pakubodi (Latvija, Lietuva, Igaunija) - €4.00" at bounding box center [0, 0] width 0 height 0
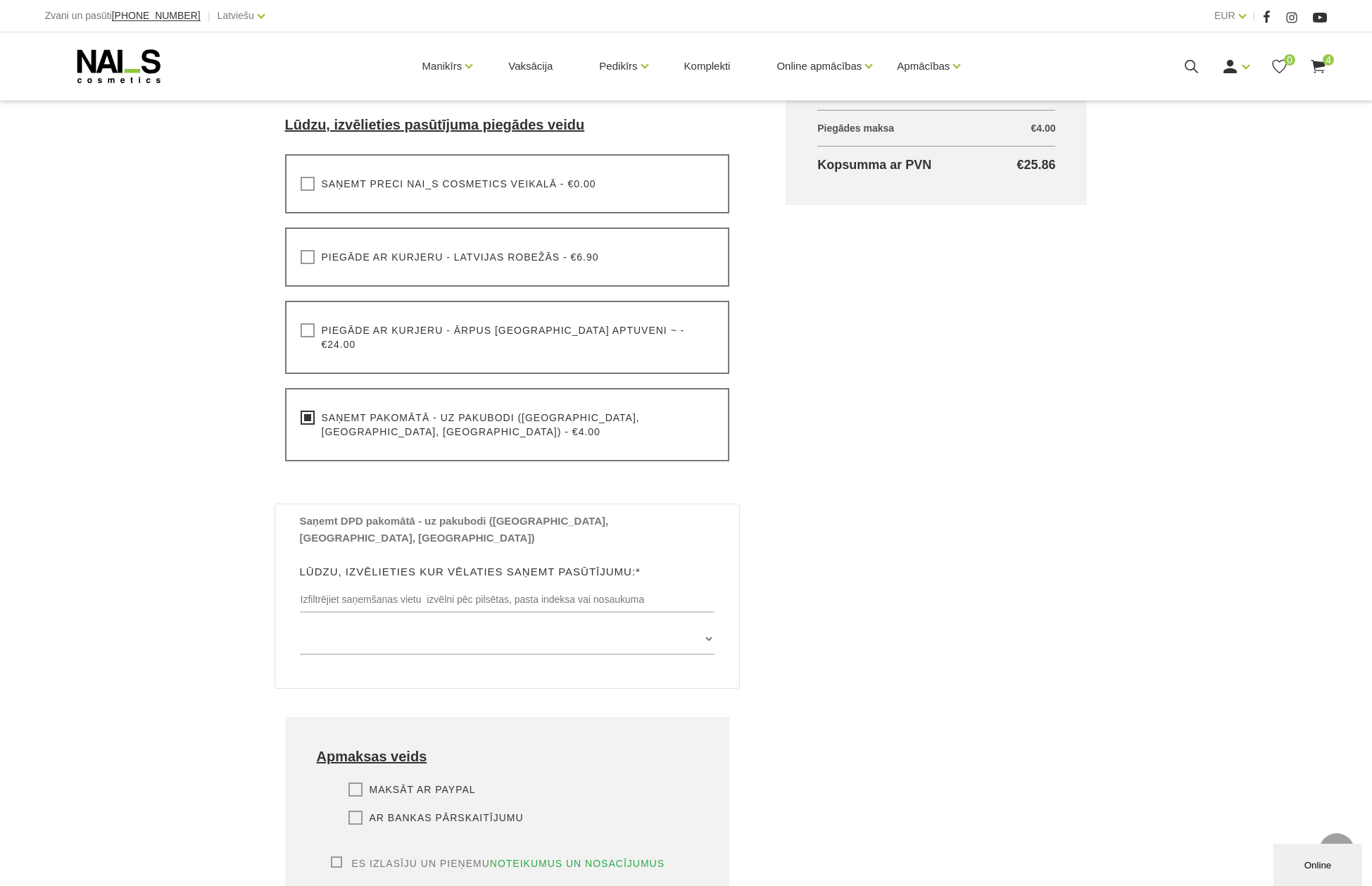
scroll to position [493, 0]
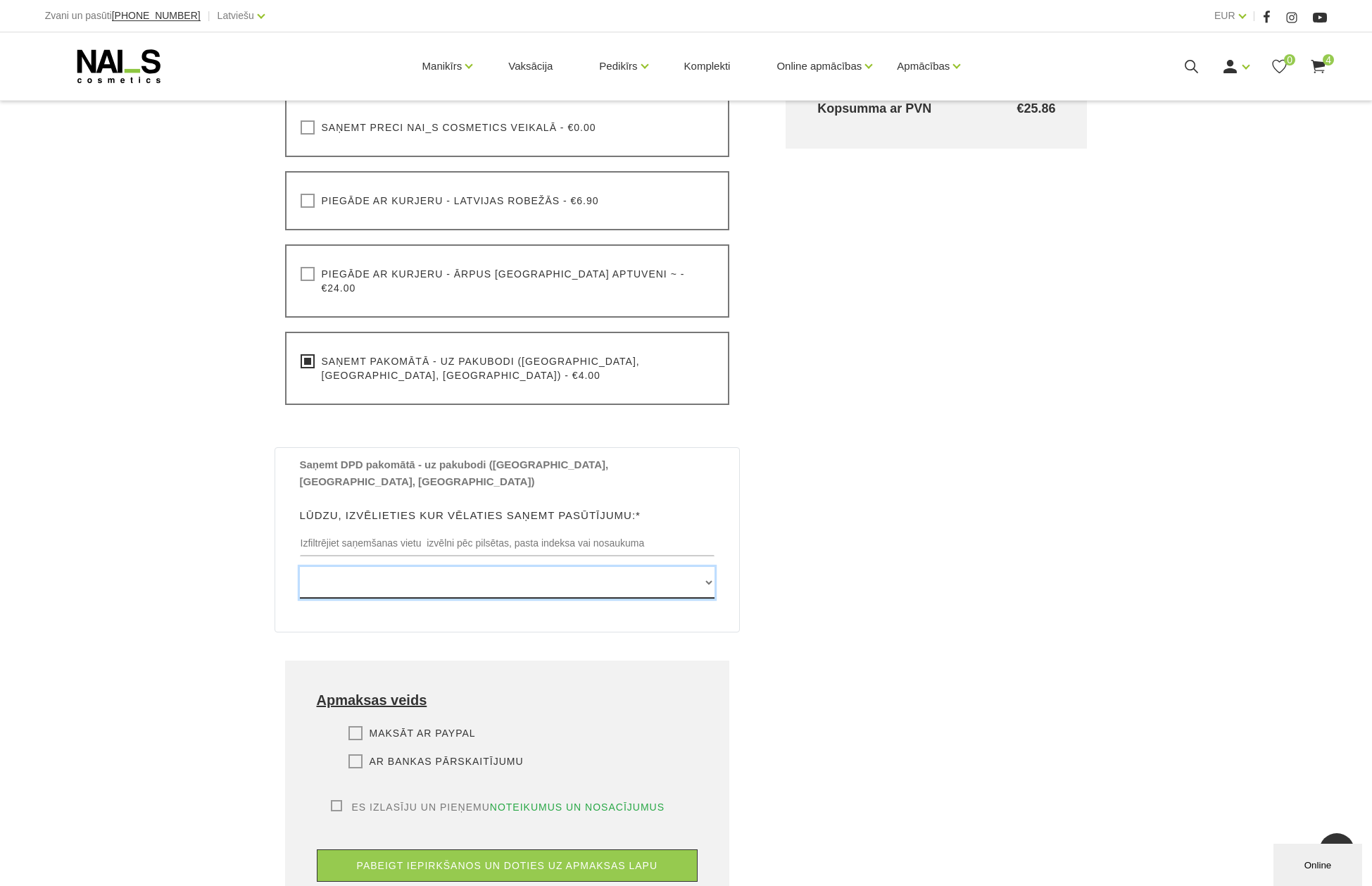
click at [708, 567] on select "Edvarta Virzas iela 2 , IECAVA, LV3913, (Paku Skapis TOP Iecava) Rīgas iela 27 …" at bounding box center [507, 583] width 415 height 32
select select "[STREET_ADDRESS], (Paku Skapis TC Globuss)"
click at [300, 567] on select "Edvarta Virzas iela 2 , IECAVA, LV3913, (Paku Skapis TOP Iecava) Rīgas iela 27 …" at bounding box center [507, 583] width 415 height 32
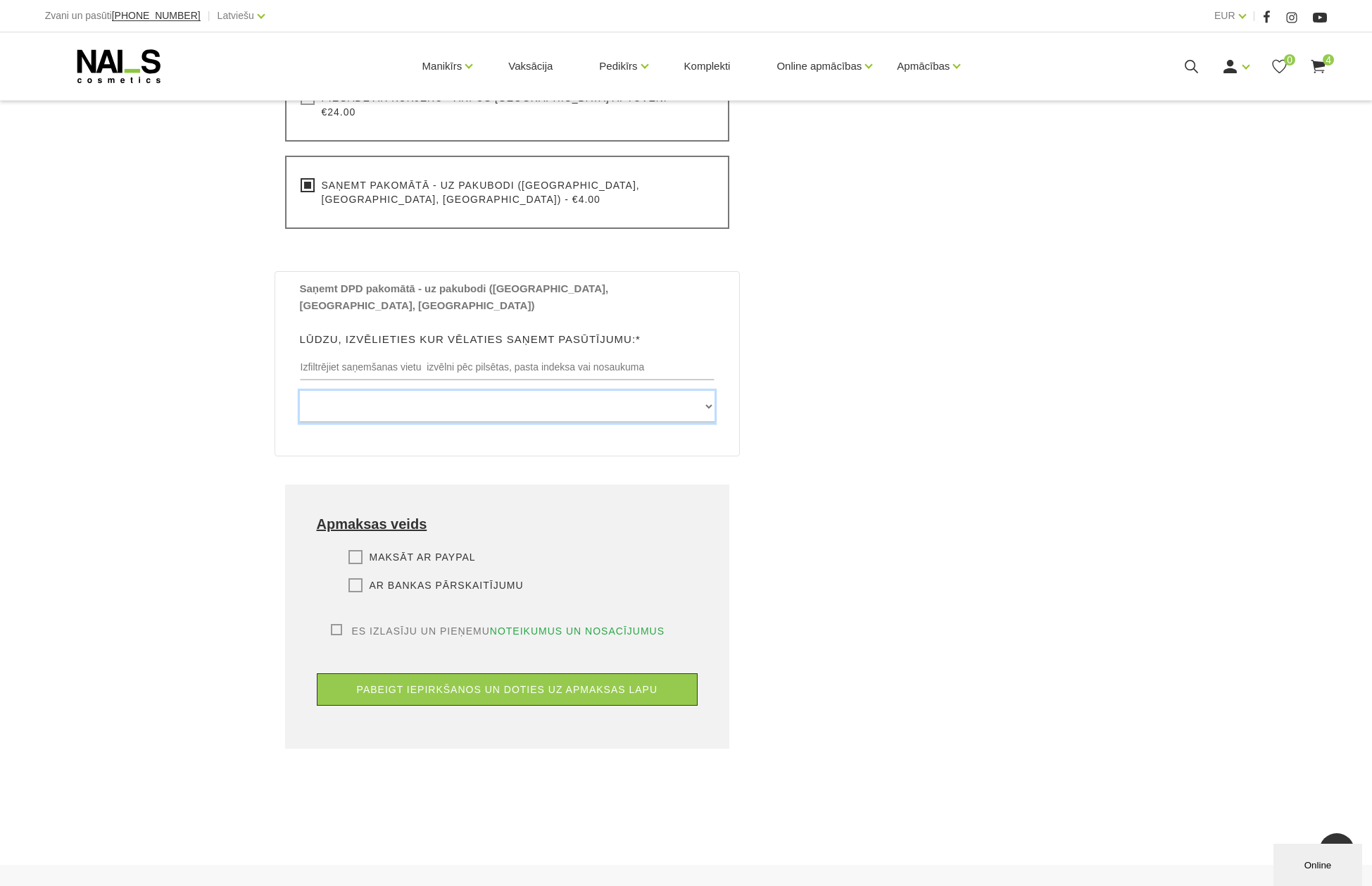
scroll to position [704, 0]
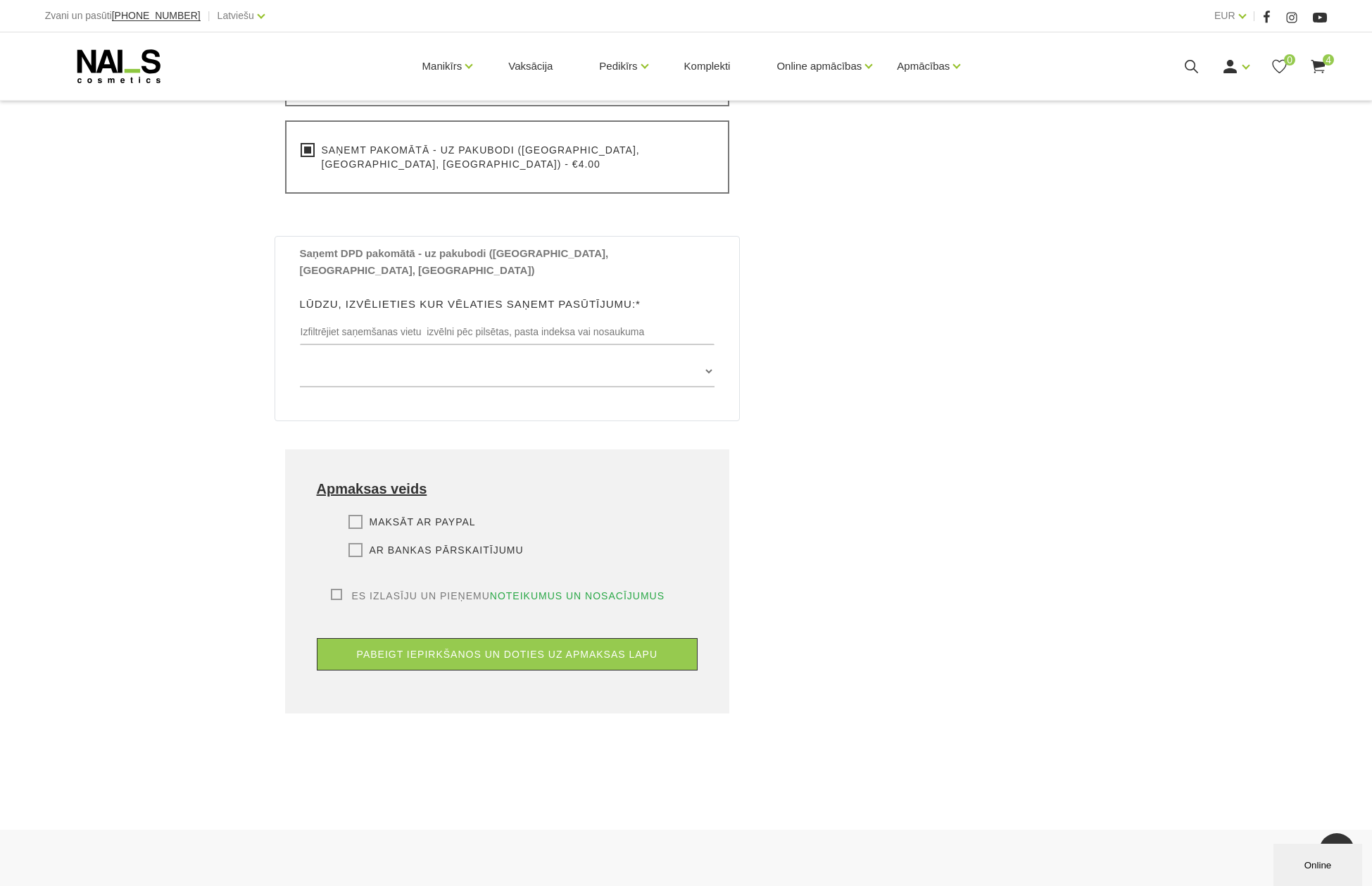
click at [352, 543] on label "Ar bankas pārskaitījumu" at bounding box center [436, 550] width 175 height 14
click at [0, 0] on input "Ar bankas pārskaitījumu" at bounding box center [0, 0] width 0 height 0
click at [333, 589] on label "Es izlasīju un pieņemu noteikumus un nosacījumus" at bounding box center [498, 595] width 334 height 14
click at [0, 0] on input "Es izlasīju un pieņemu noteikumus un nosacījumus" at bounding box center [0, 0] width 0 height 0
click at [501, 638] on button "pabeigt iepirkšanos un doties uz apmaksas lapu" at bounding box center [508, 654] width 381 height 33
